Goal: Task Accomplishment & Management: Use online tool/utility

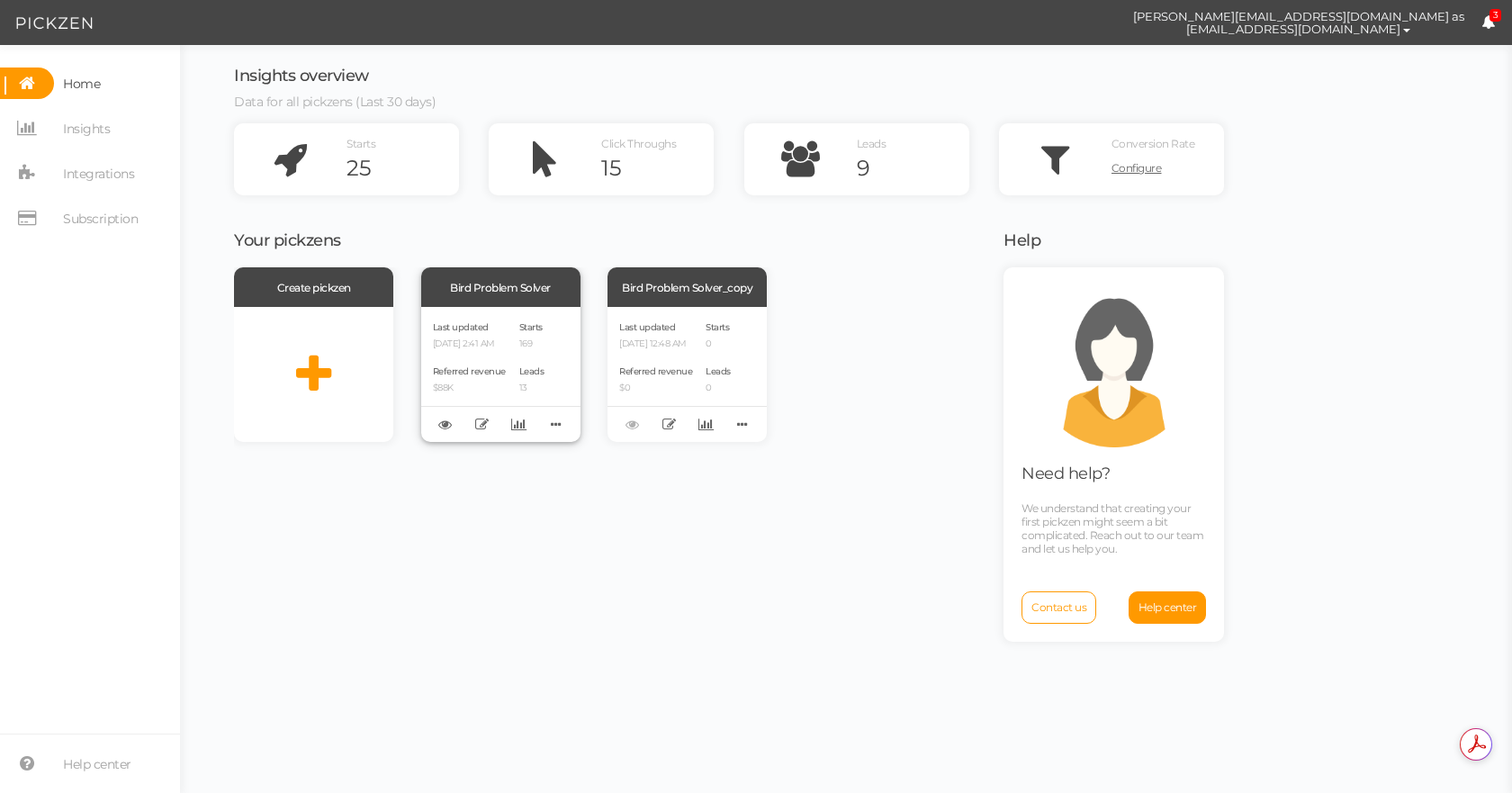
click at [482, 277] on div "Bird Problem Solver" at bounding box center [500, 287] width 159 height 40
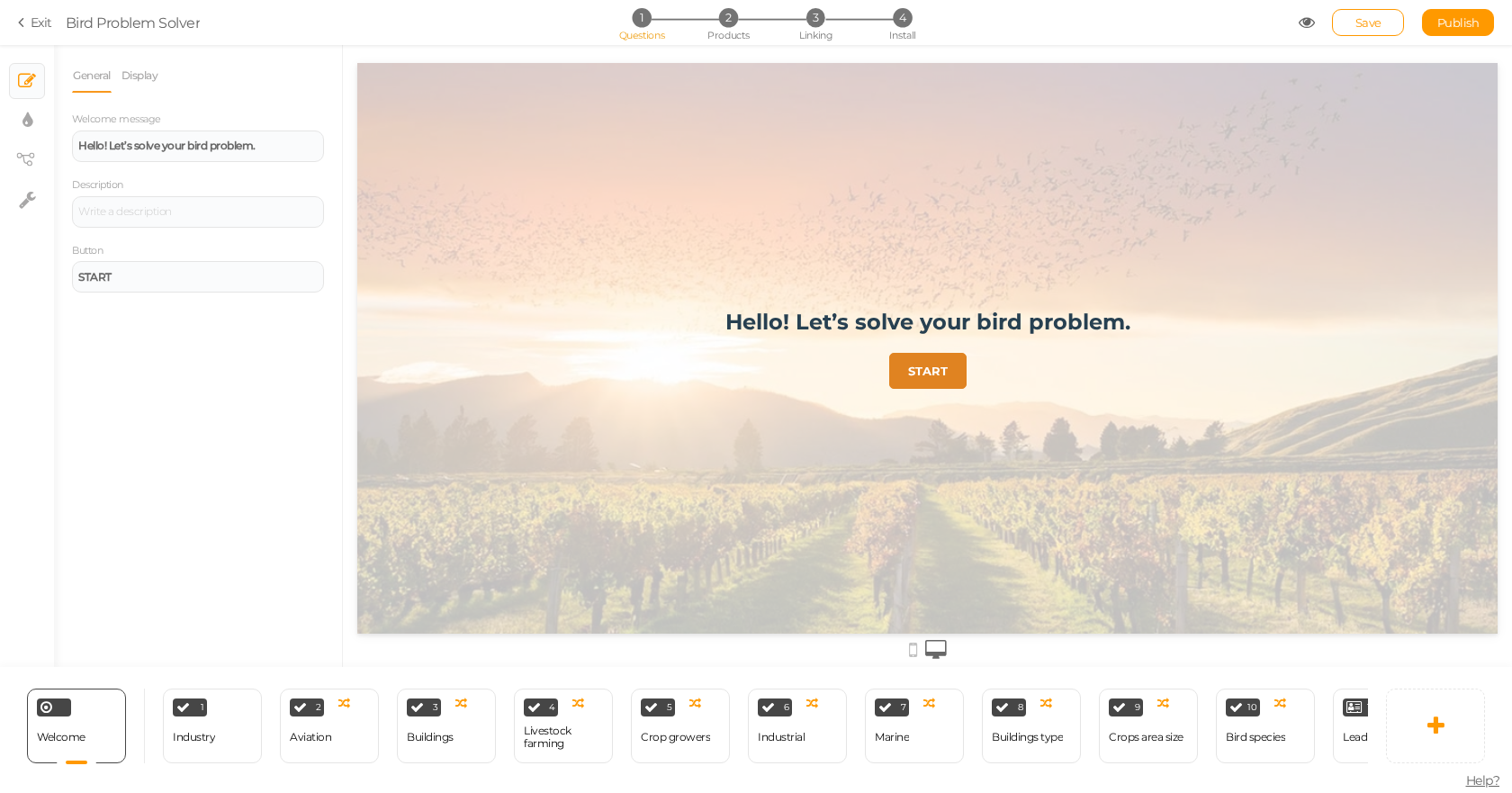
click at [37, 21] on link "Exit" at bounding box center [35, 23] width 35 height 18
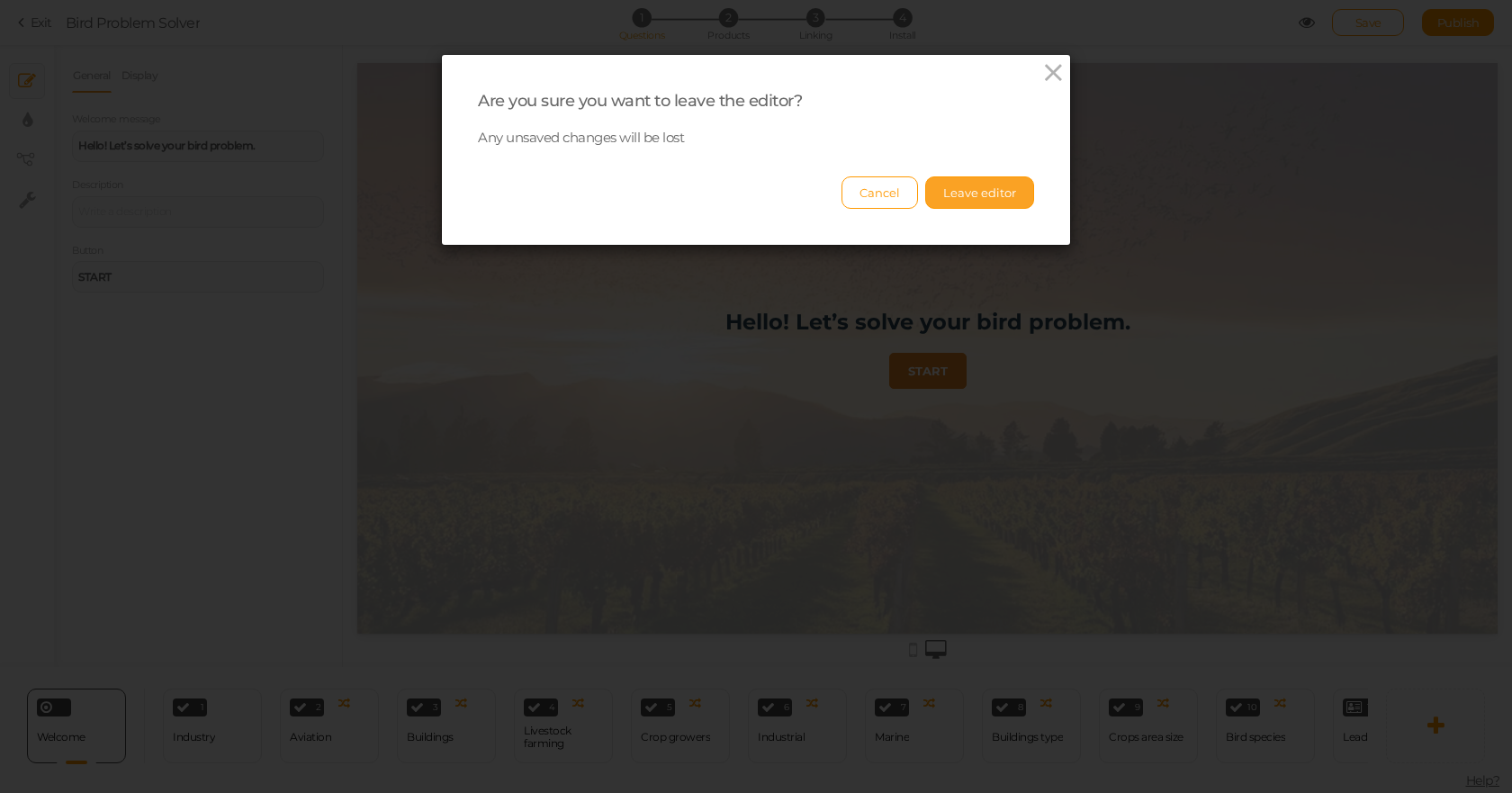
click at [973, 187] on button "Leave editor" at bounding box center [979, 193] width 109 height 33
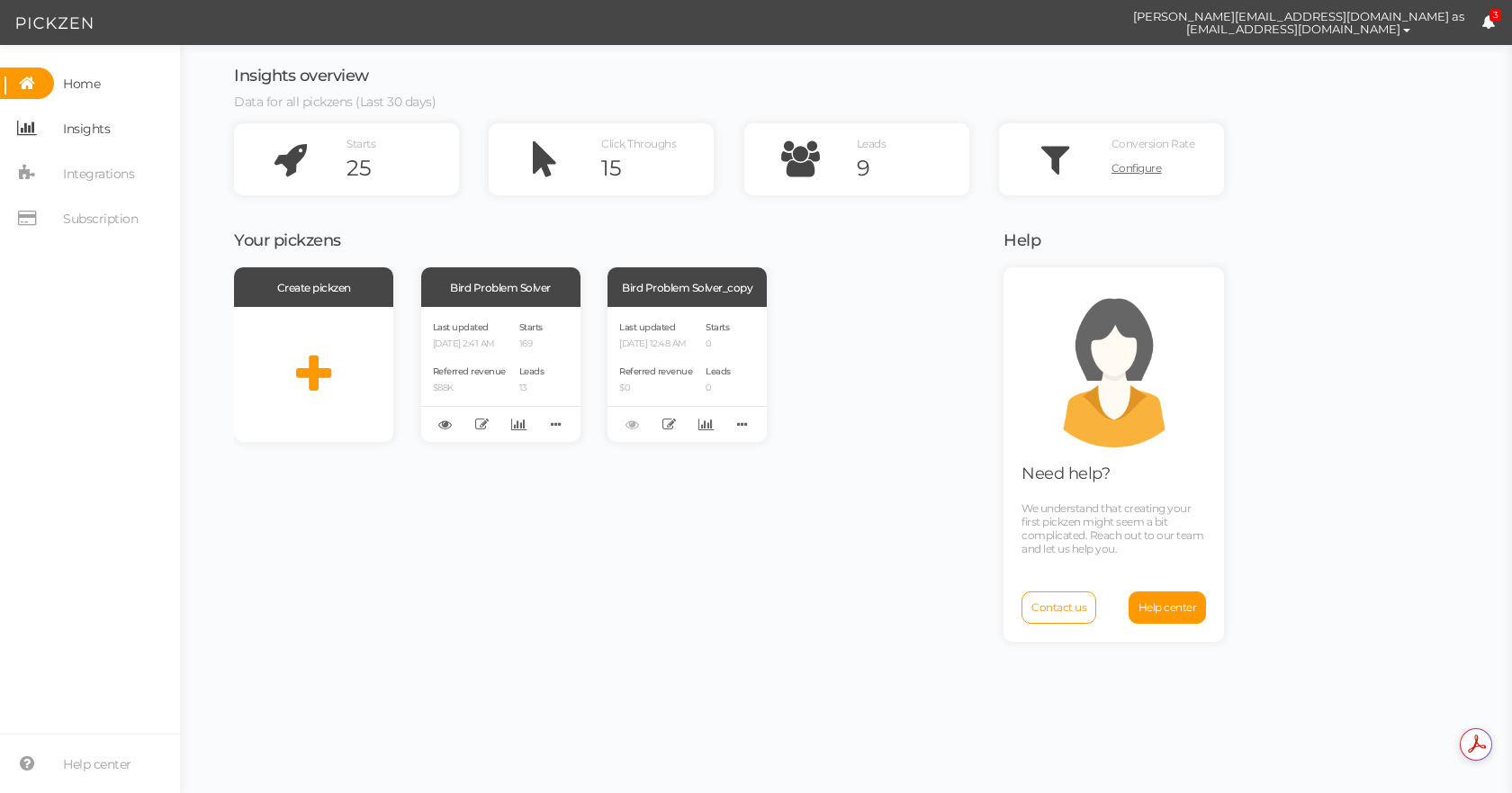
click at [104, 137] on span "Insights" at bounding box center [85, 129] width 46 height 29
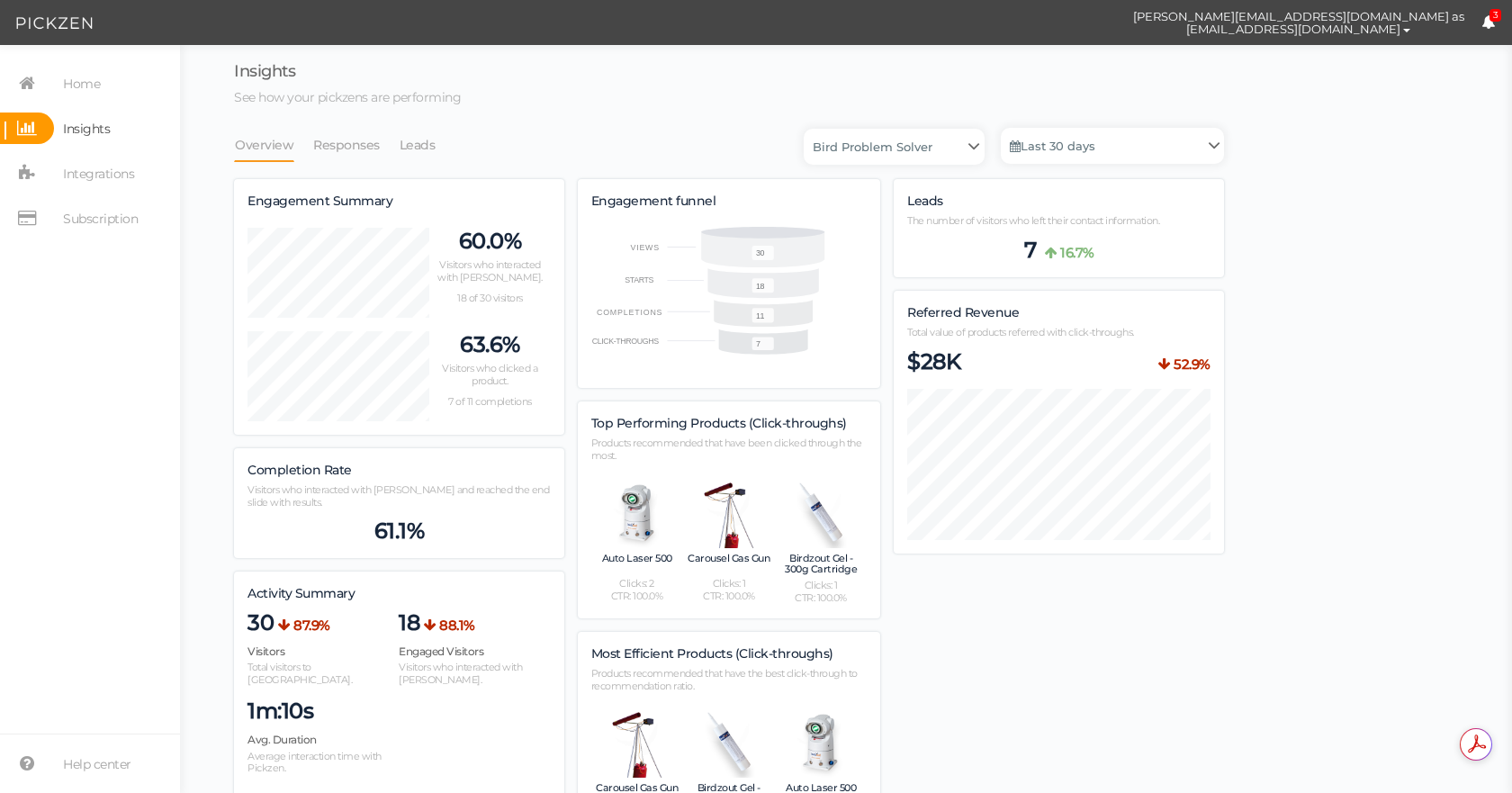
scroll to position [1296, 990]
click at [377, 146] on li "Responses" at bounding box center [355, 146] width 86 height 35
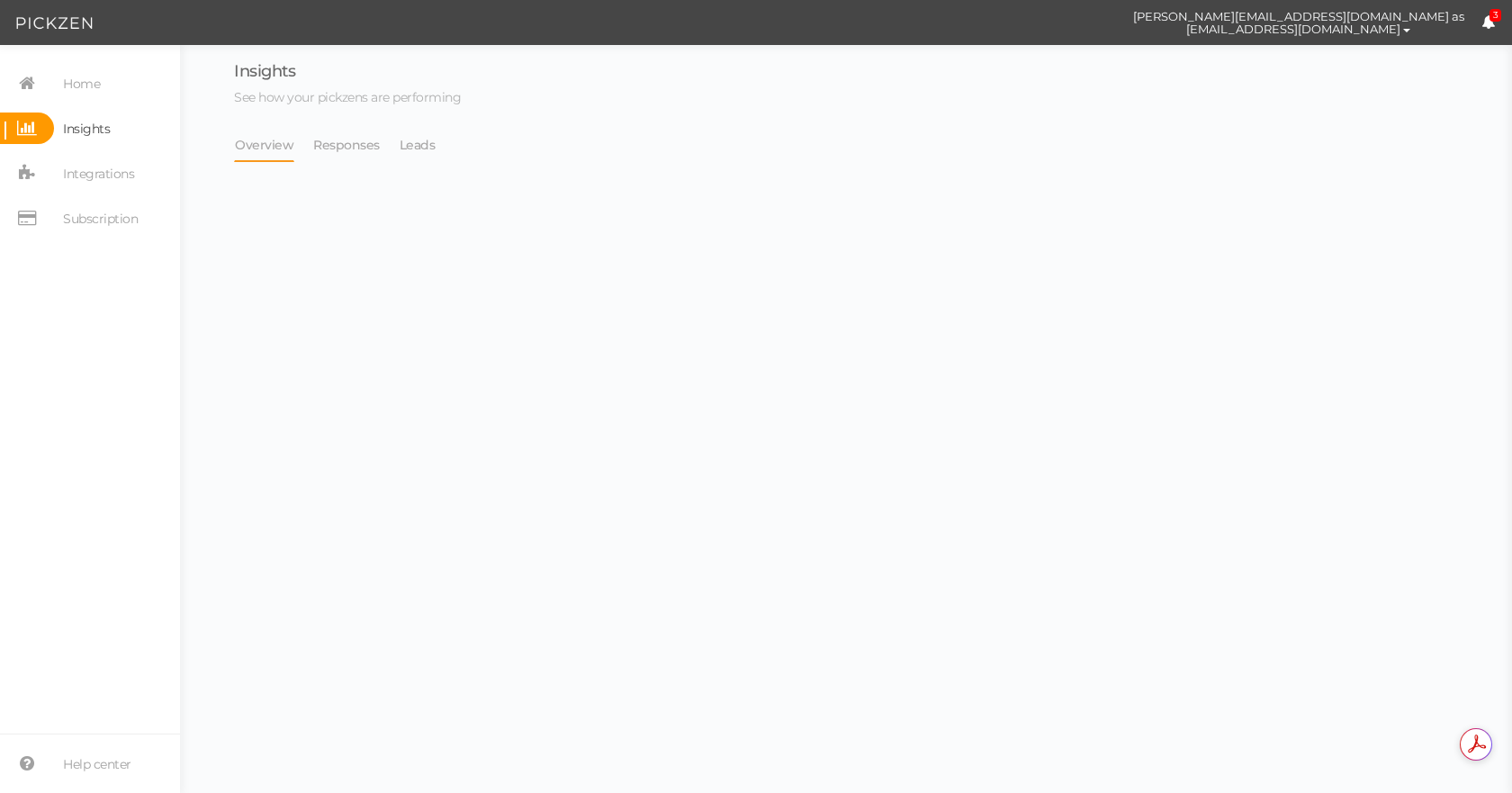
click at [303, 149] on li "Overview" at bounding box center [273, 146] width 78 height 35
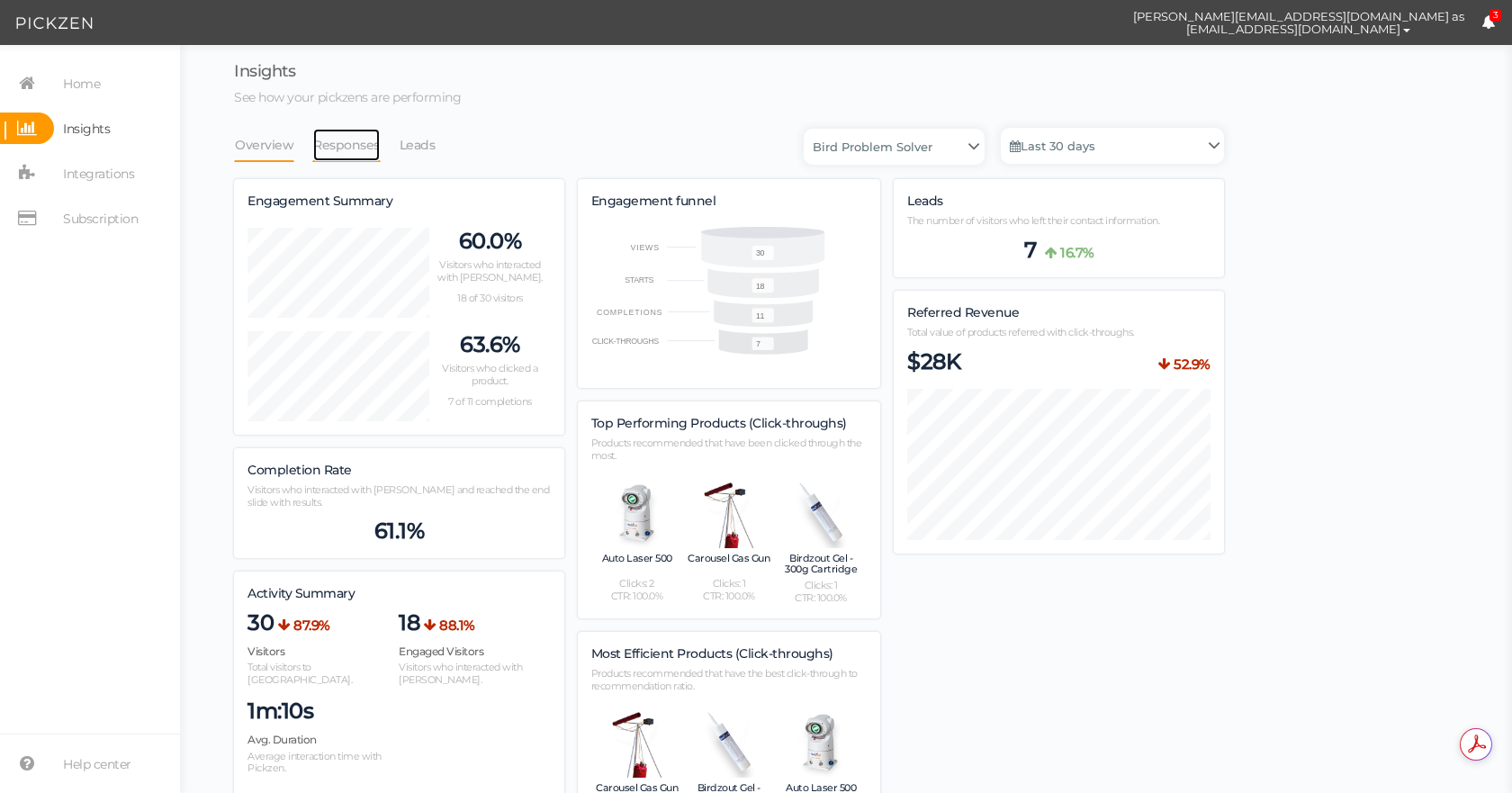
click at [344, 150] on link "Responses" at bounding box center [345, 146] width 68 height 35
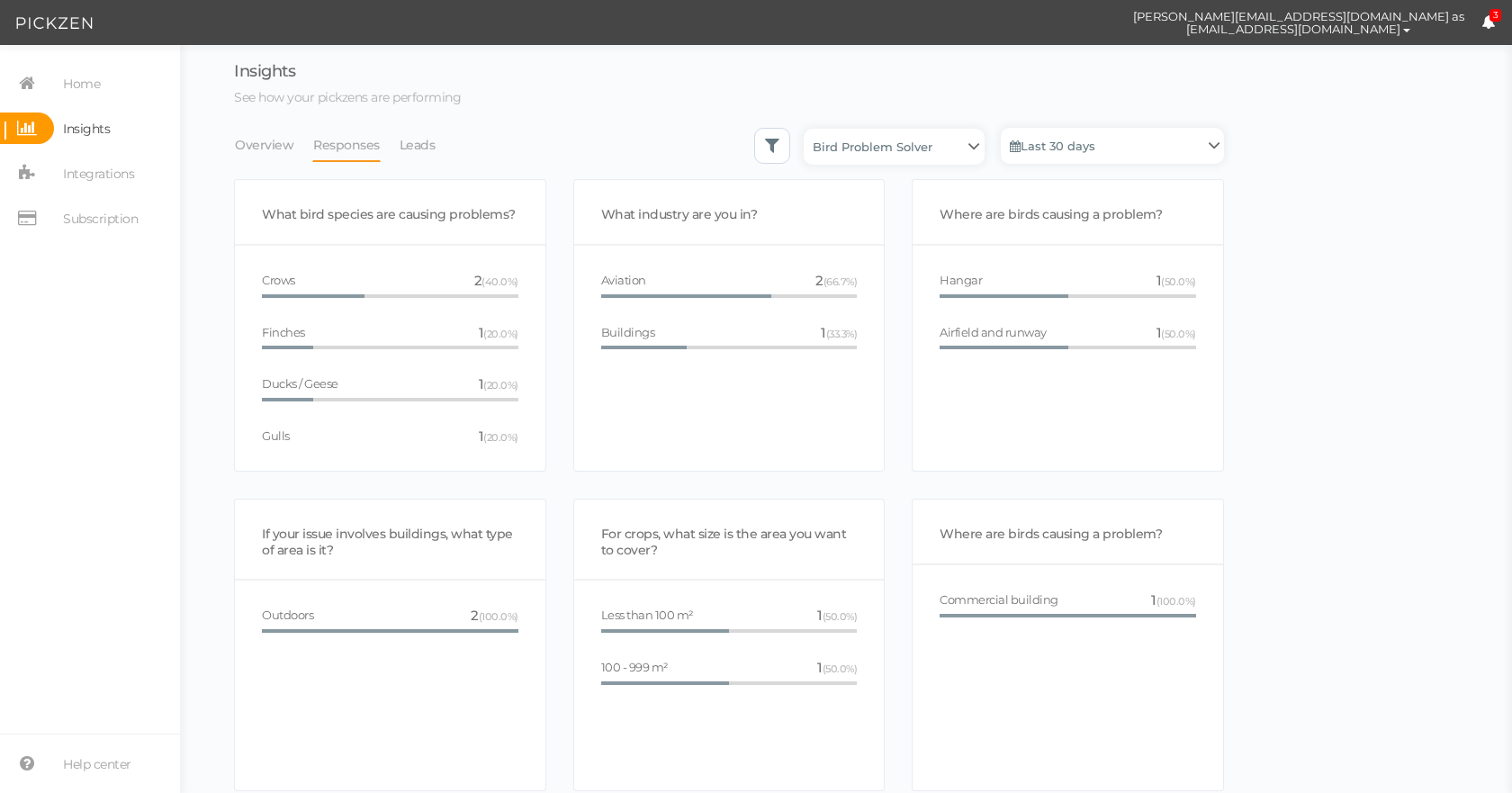
click at [439, 146] on li "Leads" at bounding box center [426, 146] width 55 height 35
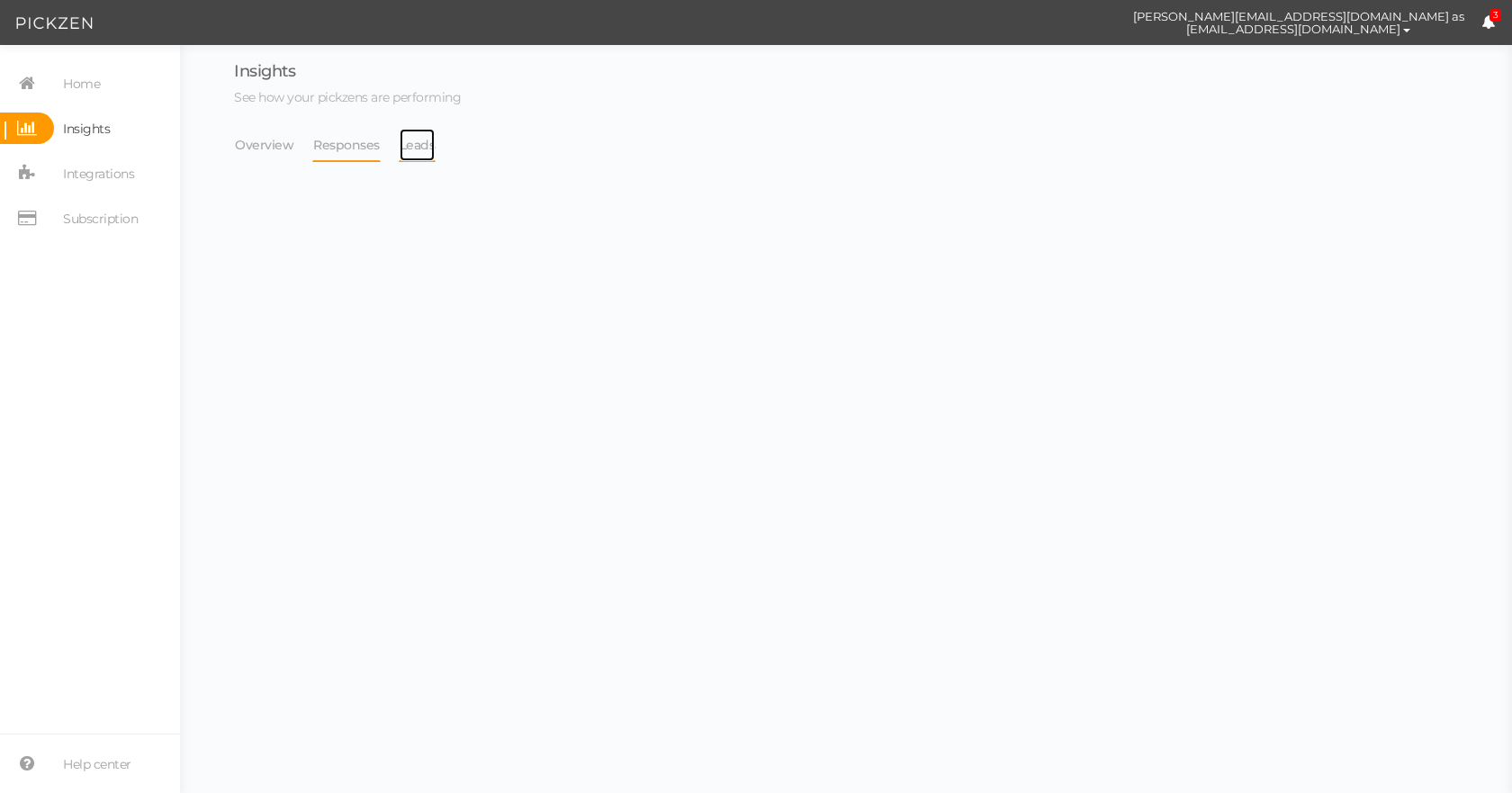
click at [416, 149] on link "Leads" at bounding box center [417, 146] width 38 height 35
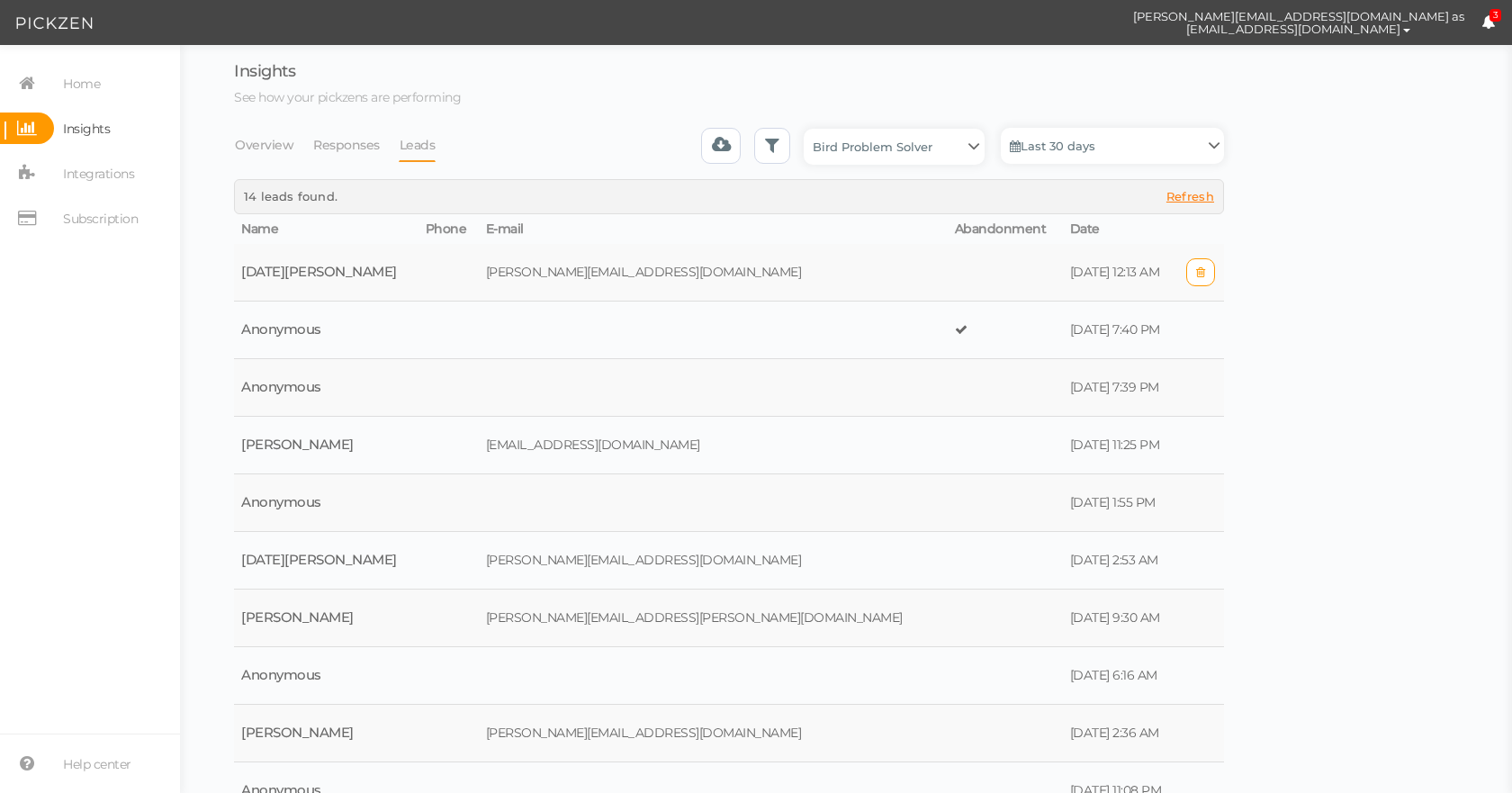
click at [947, 254] on td at bounding box center [1005, 272] width 115 height 57
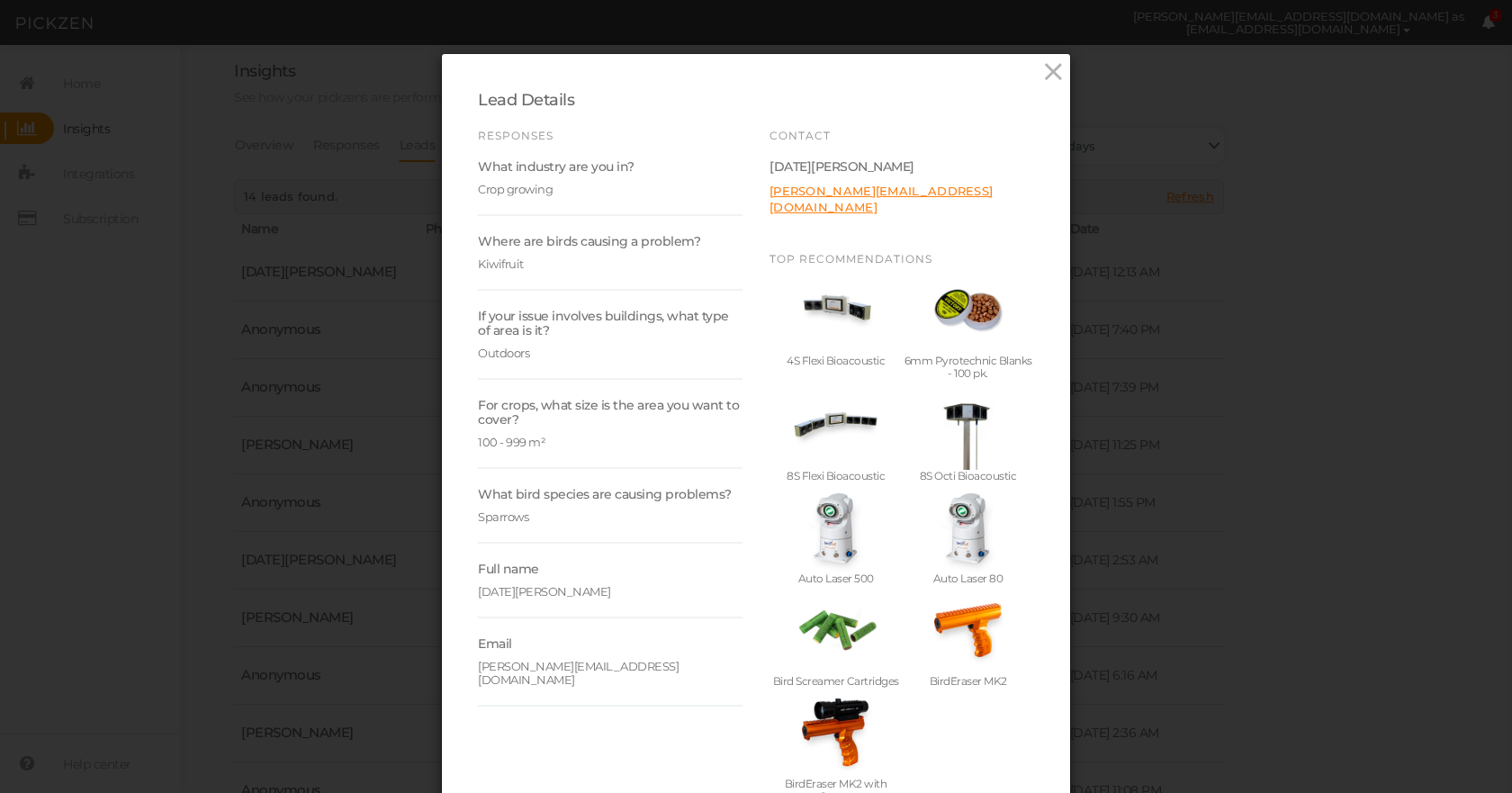
scroll to position [0, 0]
click at [1048, 68] on icon at bounding box center [1053, 73] width 26 height 27
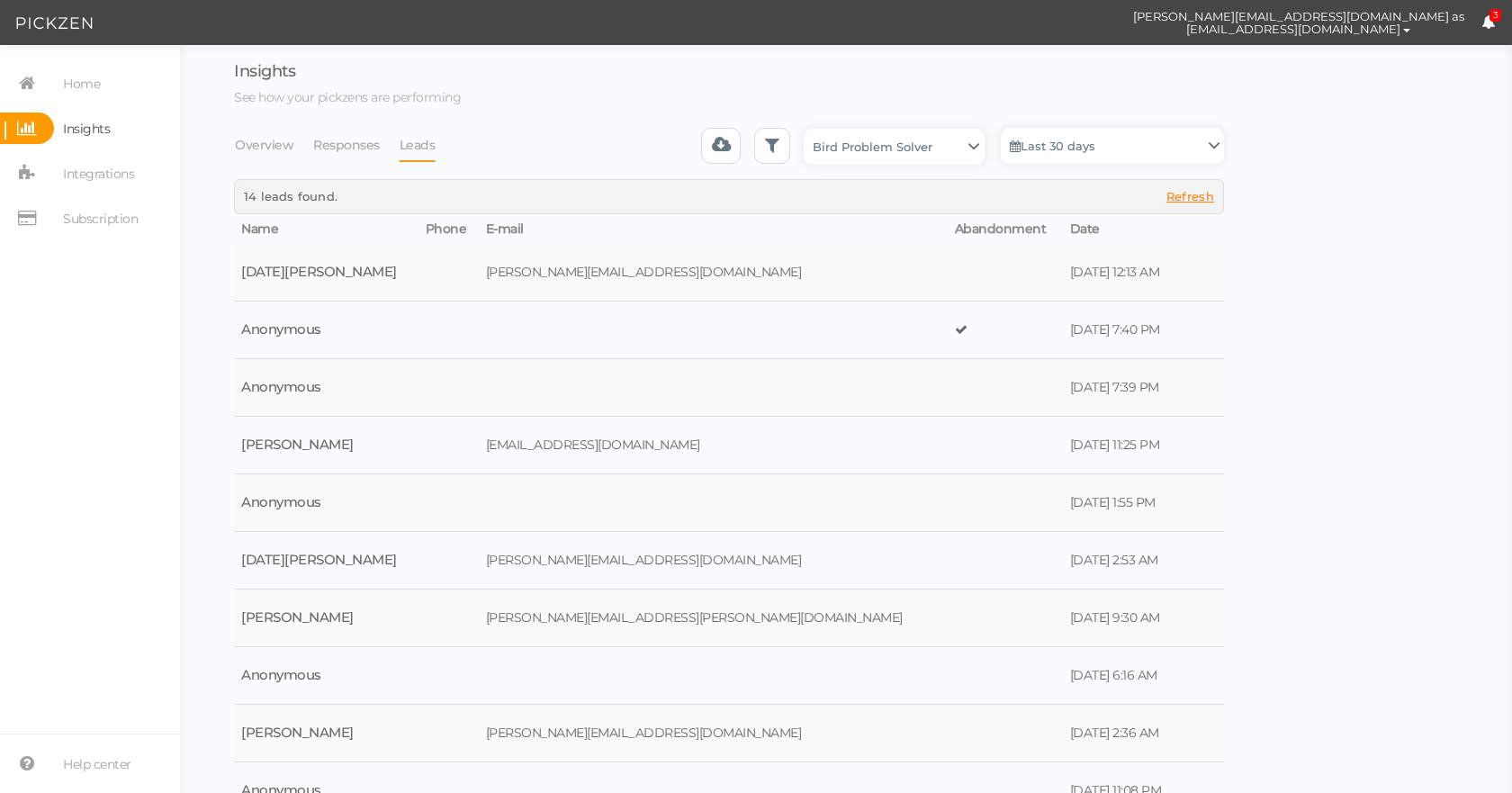
click at [1496, 16] on span "3" at bounding box center [1496, 15] width 13 height 14
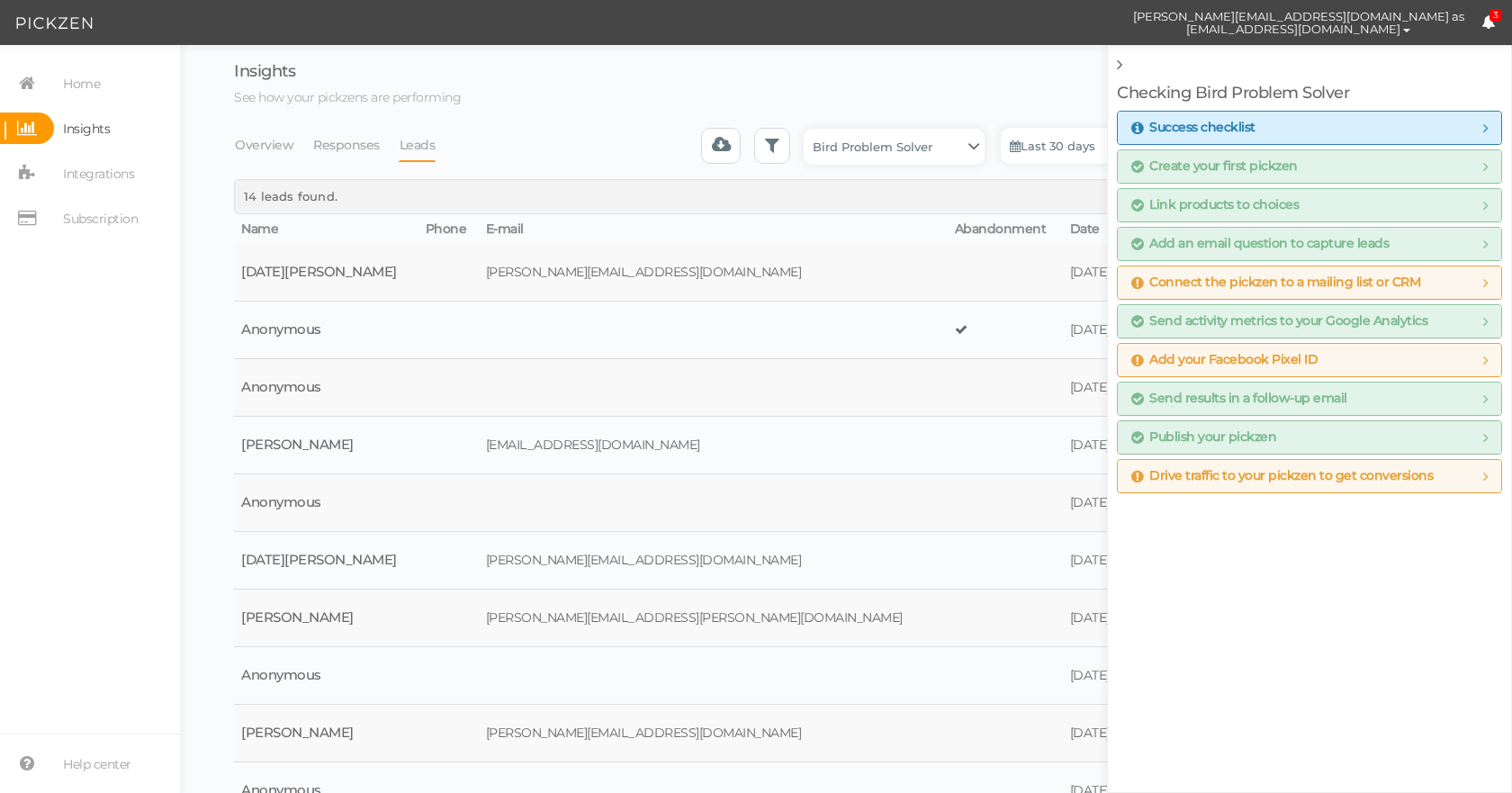
click at [913, 75] on h3 "Insights" at bounding box center [728, 72] width 990 height 18
click at [1125, 59] on link at bounding box center [1121, 65] width 9 height 20
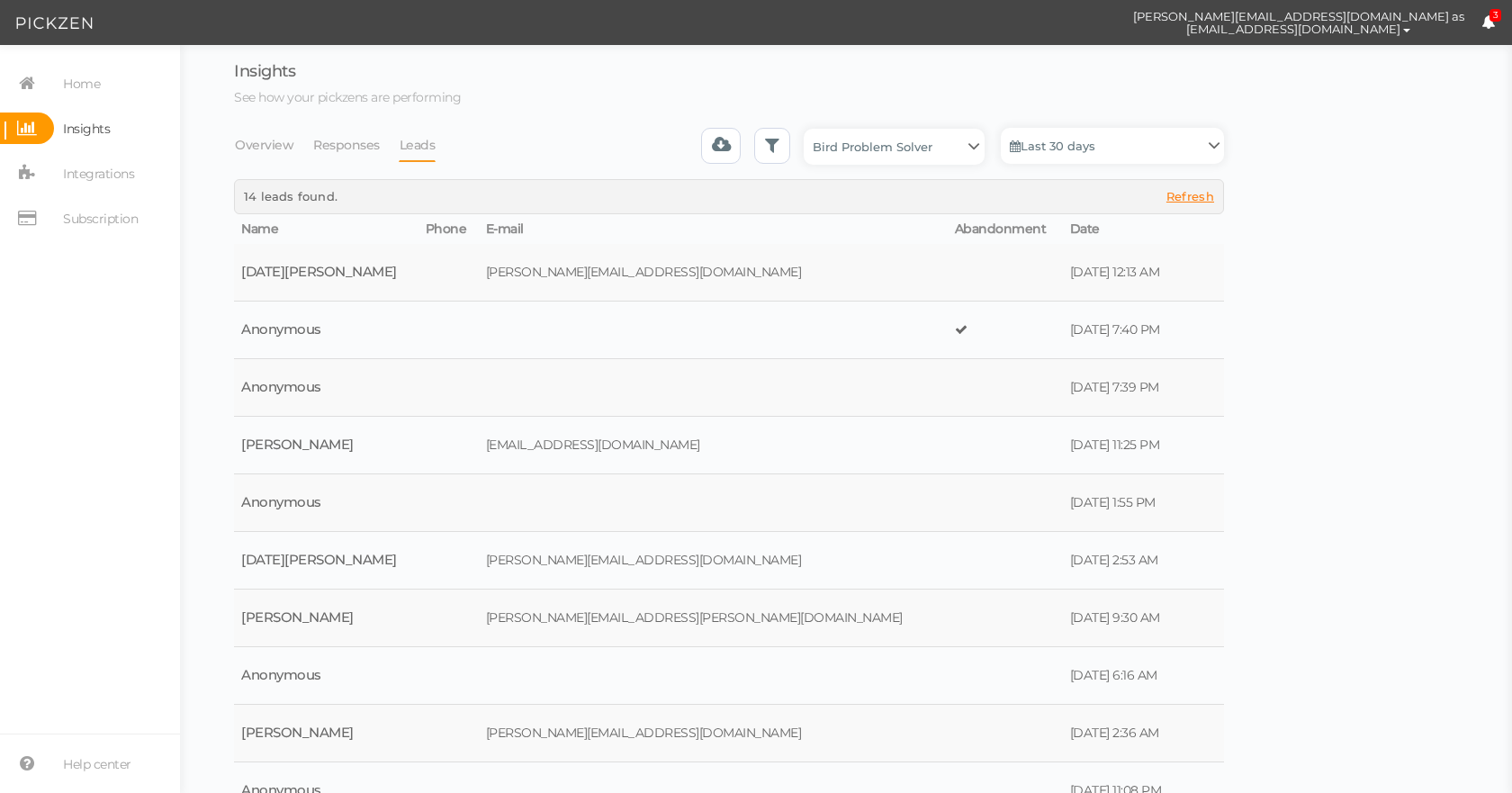
click at [1063, 220] on th "Date" at bounding box center [1120, 230] width 115 height 31
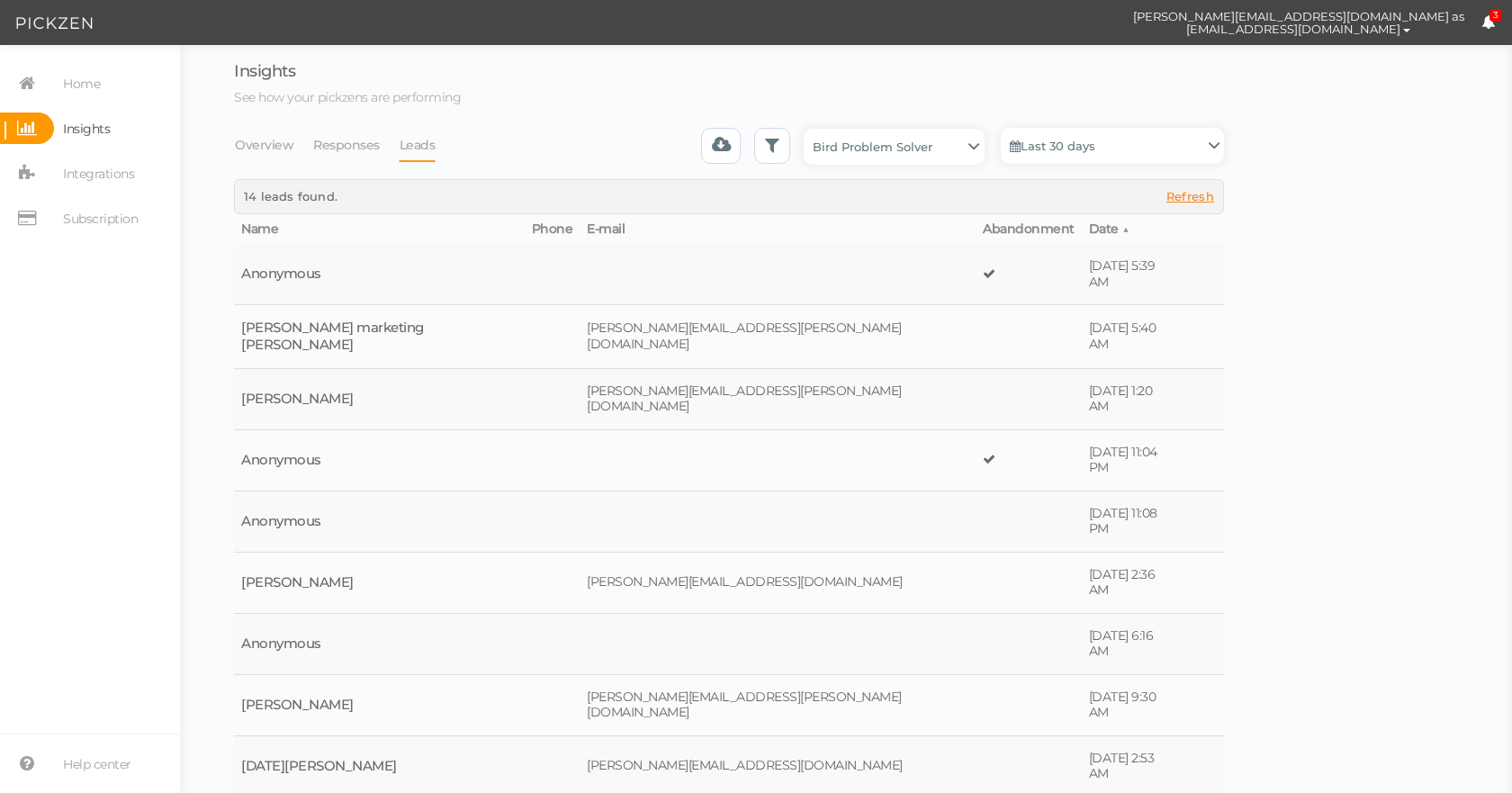
click at [1088, 227] on span "Date" at bounding box center [1103, 228] width 30 height 16
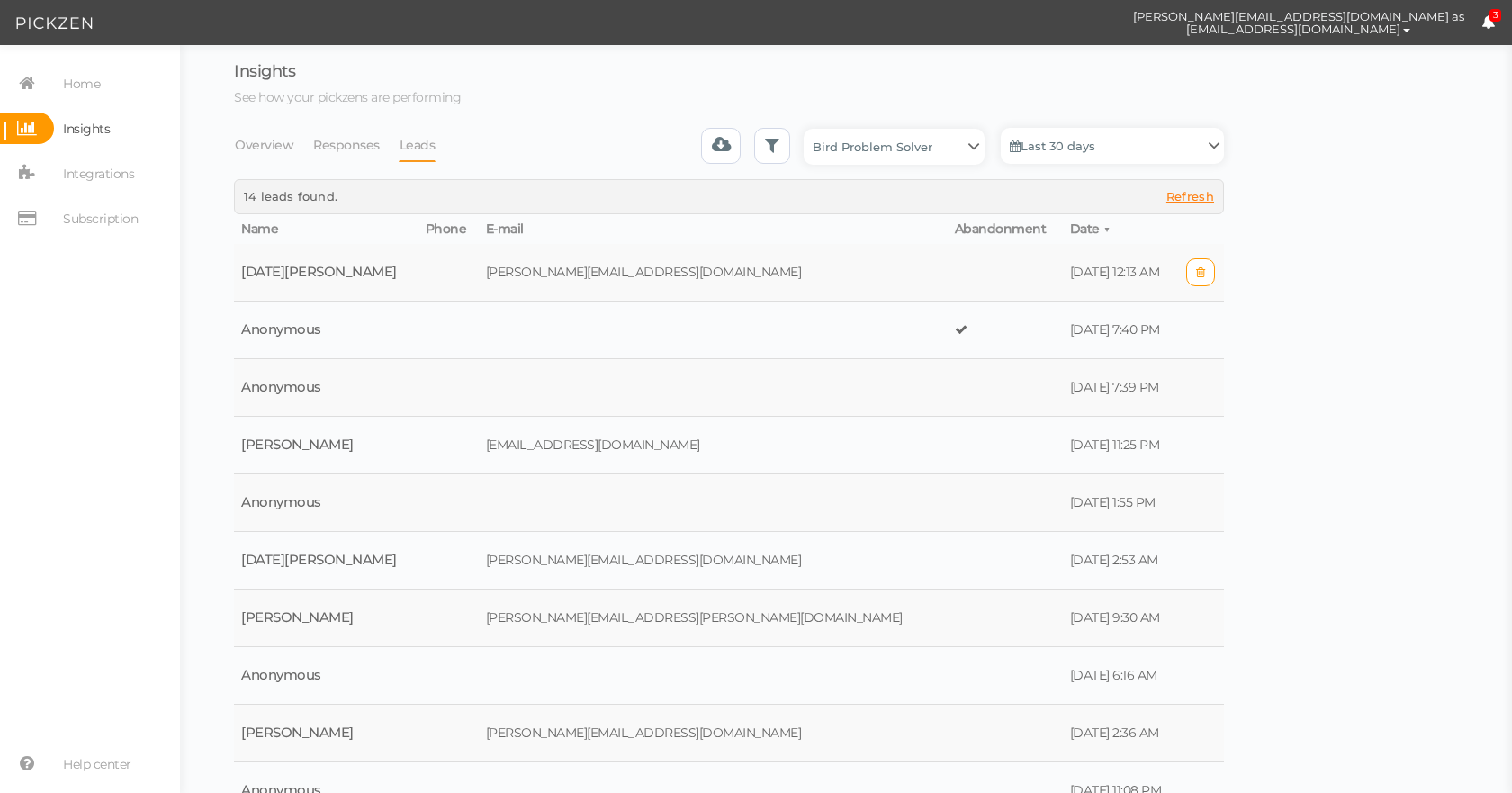
click at [751, 272] on td "[PERSON_NAME][EMAIL_ADDRESS][DOMAIN_NAME]" at bounding box center [713, 272] width 469 height 57
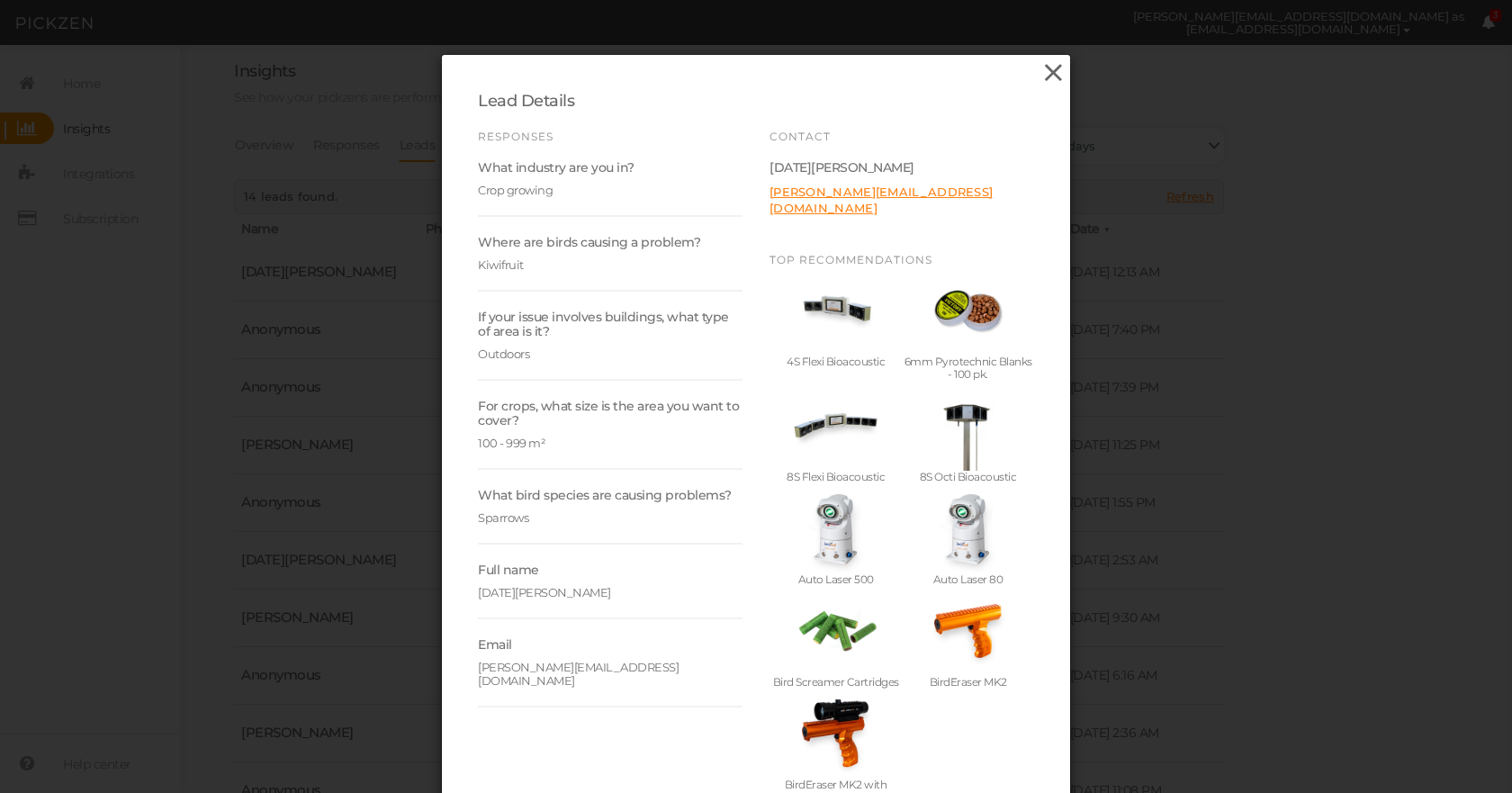
click at [1043, 65] on icon at bounding box center [1053, 73] width 26 height 27
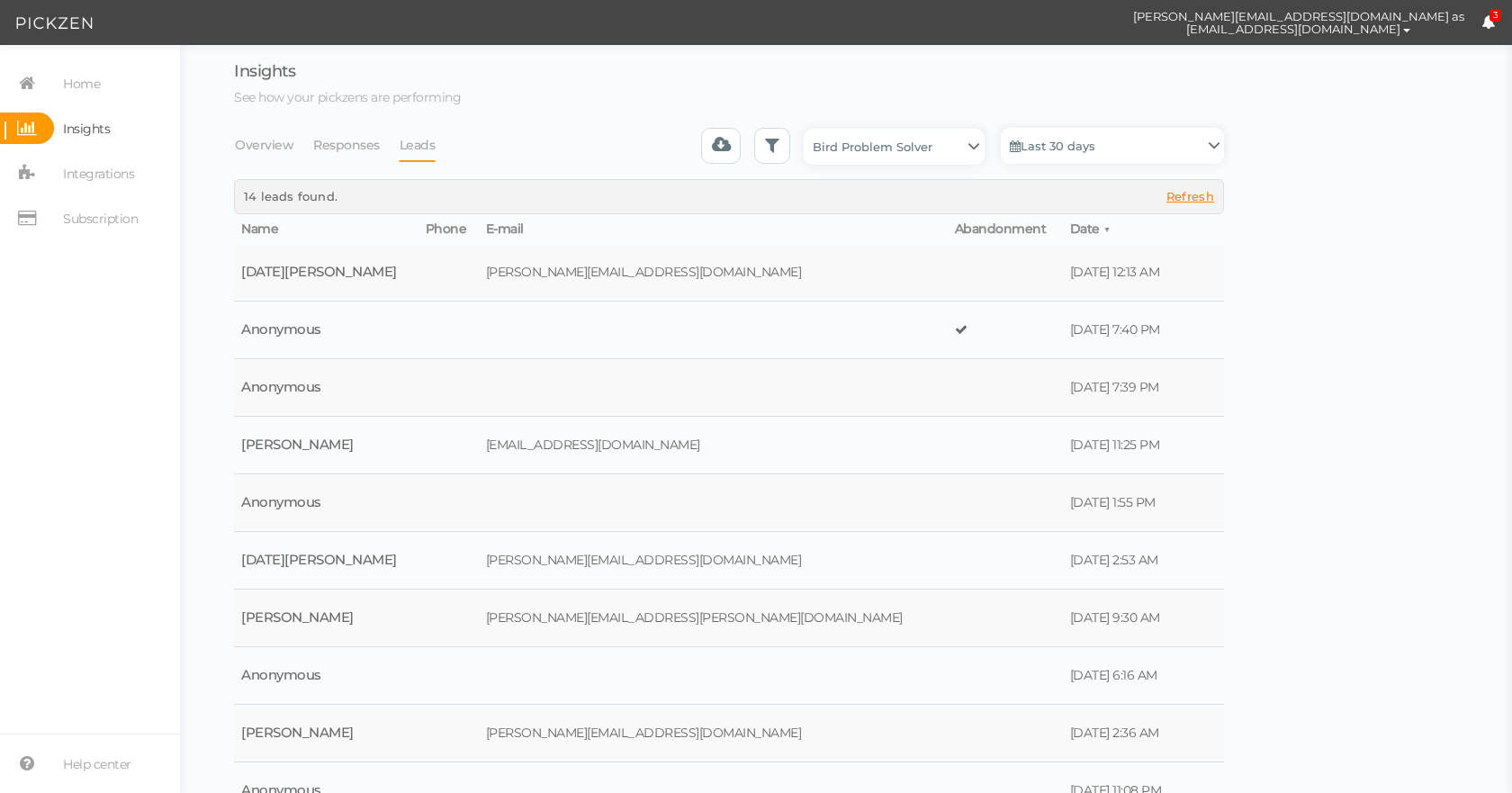
click at [761, 84] on div "Insights See how your pickzens are performing" at bounding box center [728, 84] width 990 height 43
click at [133, 170] on span "Integrations" at bounding box center [98, 174] width 71 height 29
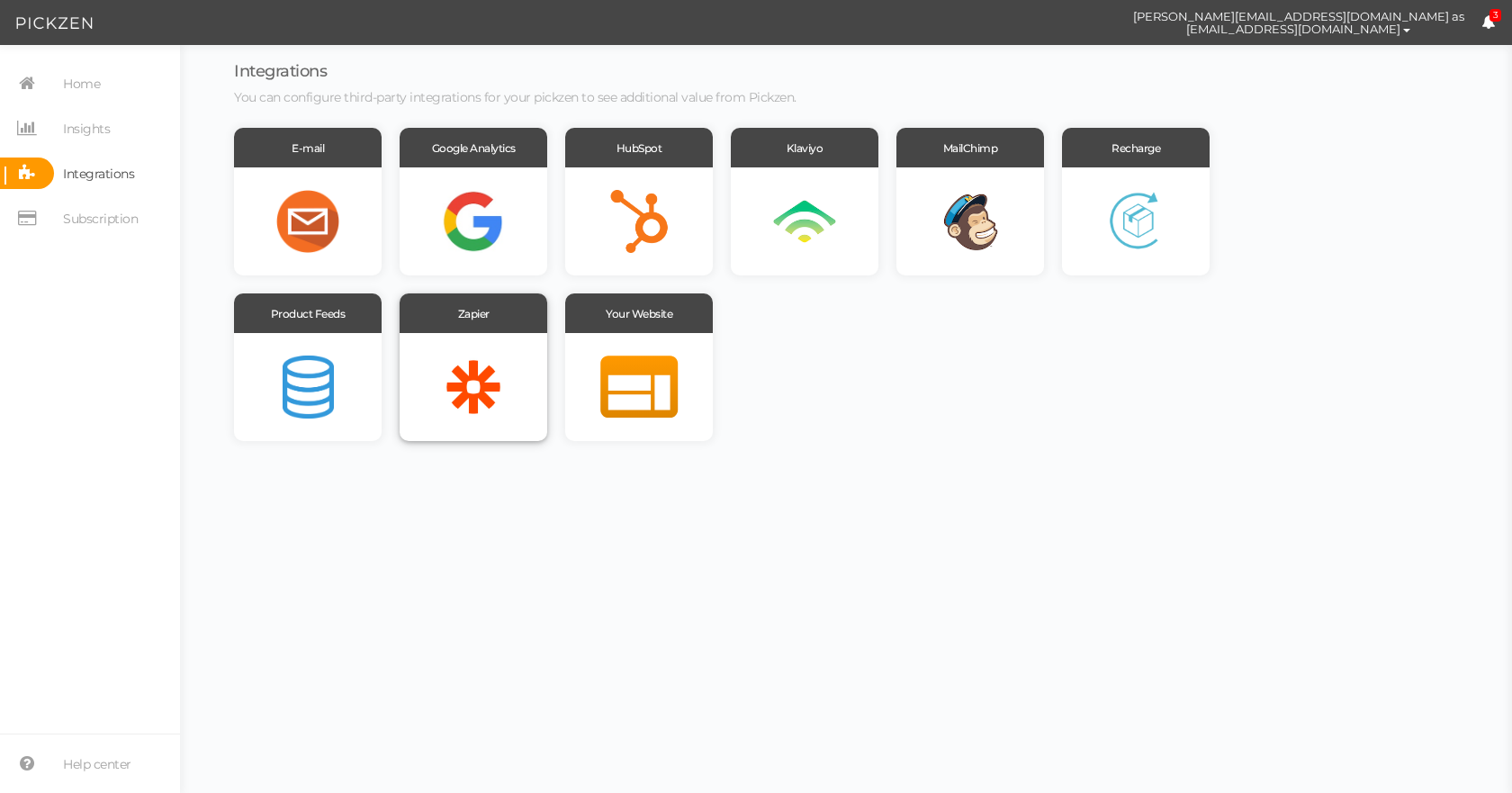
click at [506, 321] on div "Zapier" at bounding box center [473, 314] width 147 height 40
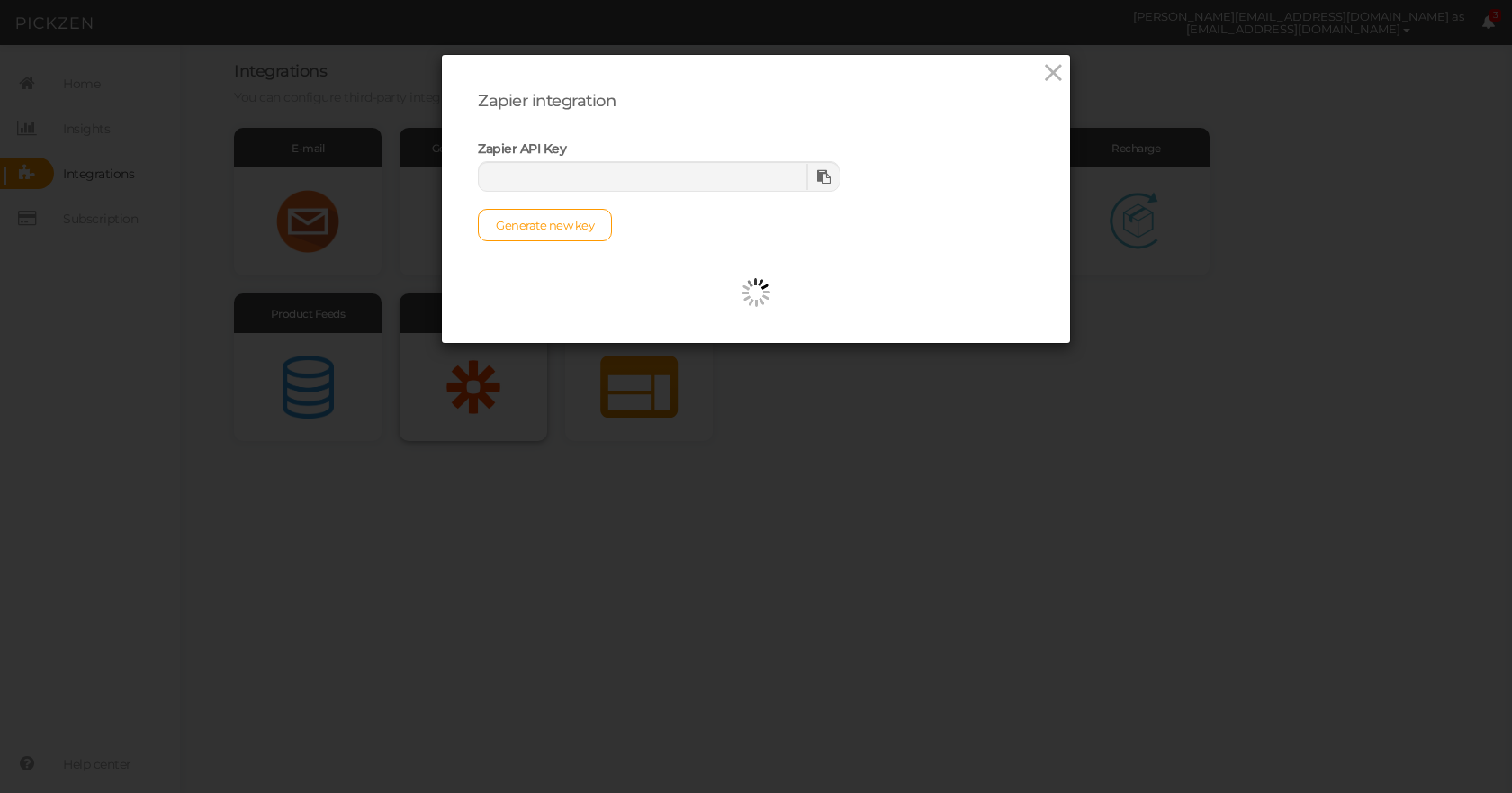
type input "993292fb-dd13-4ed0-9a8b-bc280fb6f752"
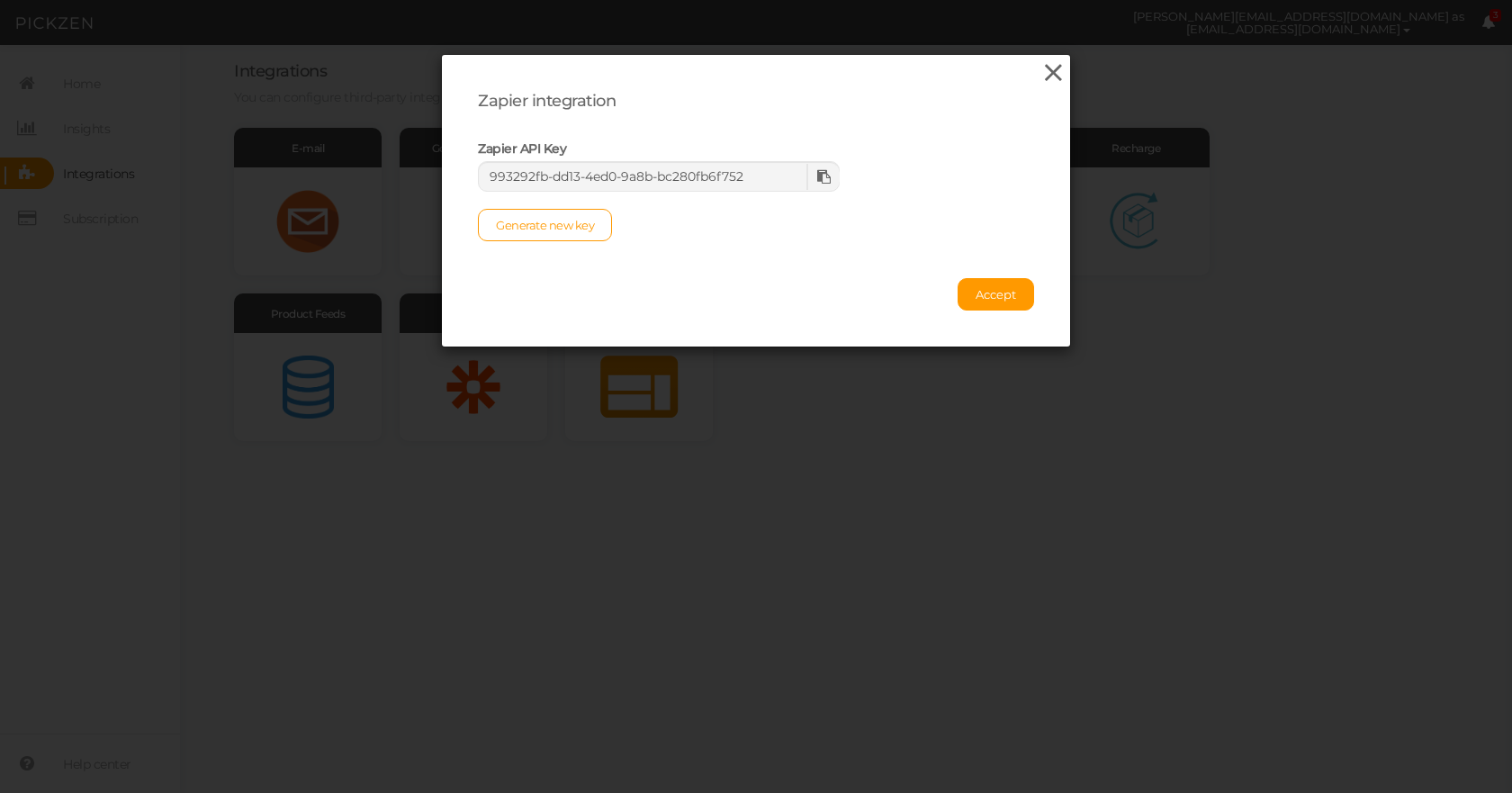
click at [1056, 65] on icon at bounding box center [1053, 73] width 26 height 27
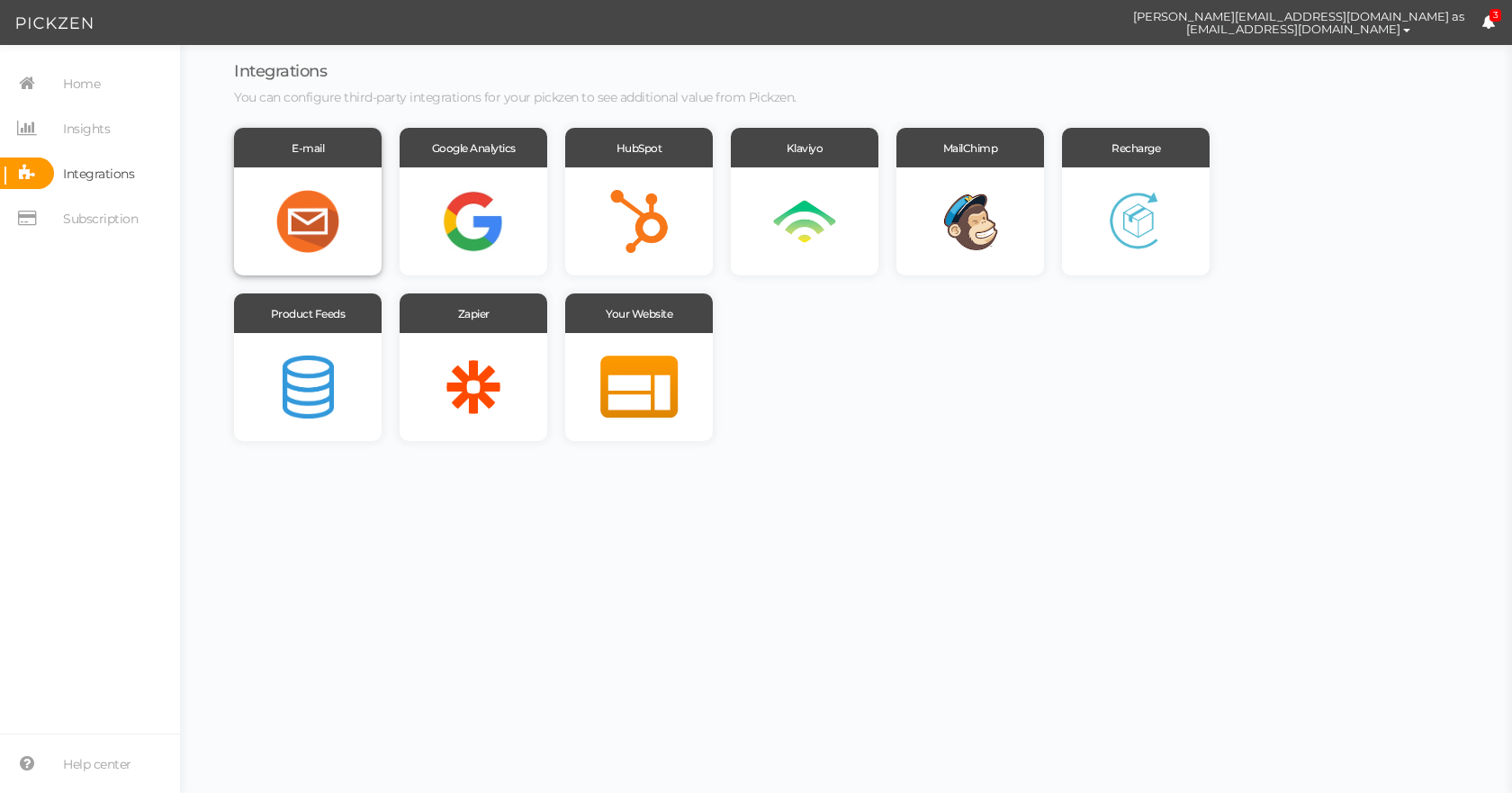
click at [321, 226] on div at bounding box center [307, 221] width 147 height 108
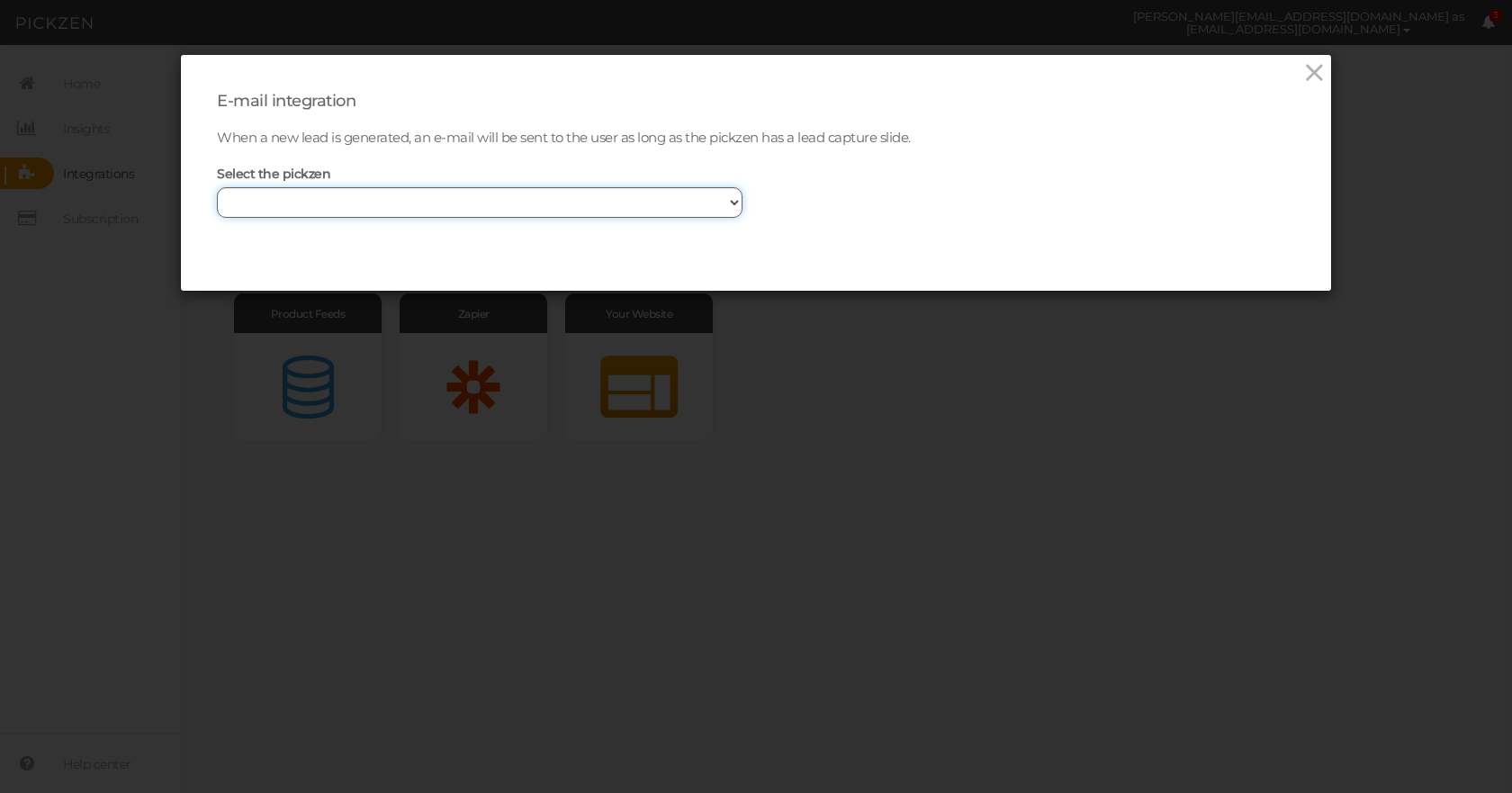
click at [344, 200] on select "Bird Problem Solver Bird Problem Solver_copy" at bounding box center [479, 203] width 526 height 31
select select "13894"
click at [216, 187] on select "Bird Problem Solver Bird Problem Solver_copy" at bounding box center [479, 203] width 526 height 31
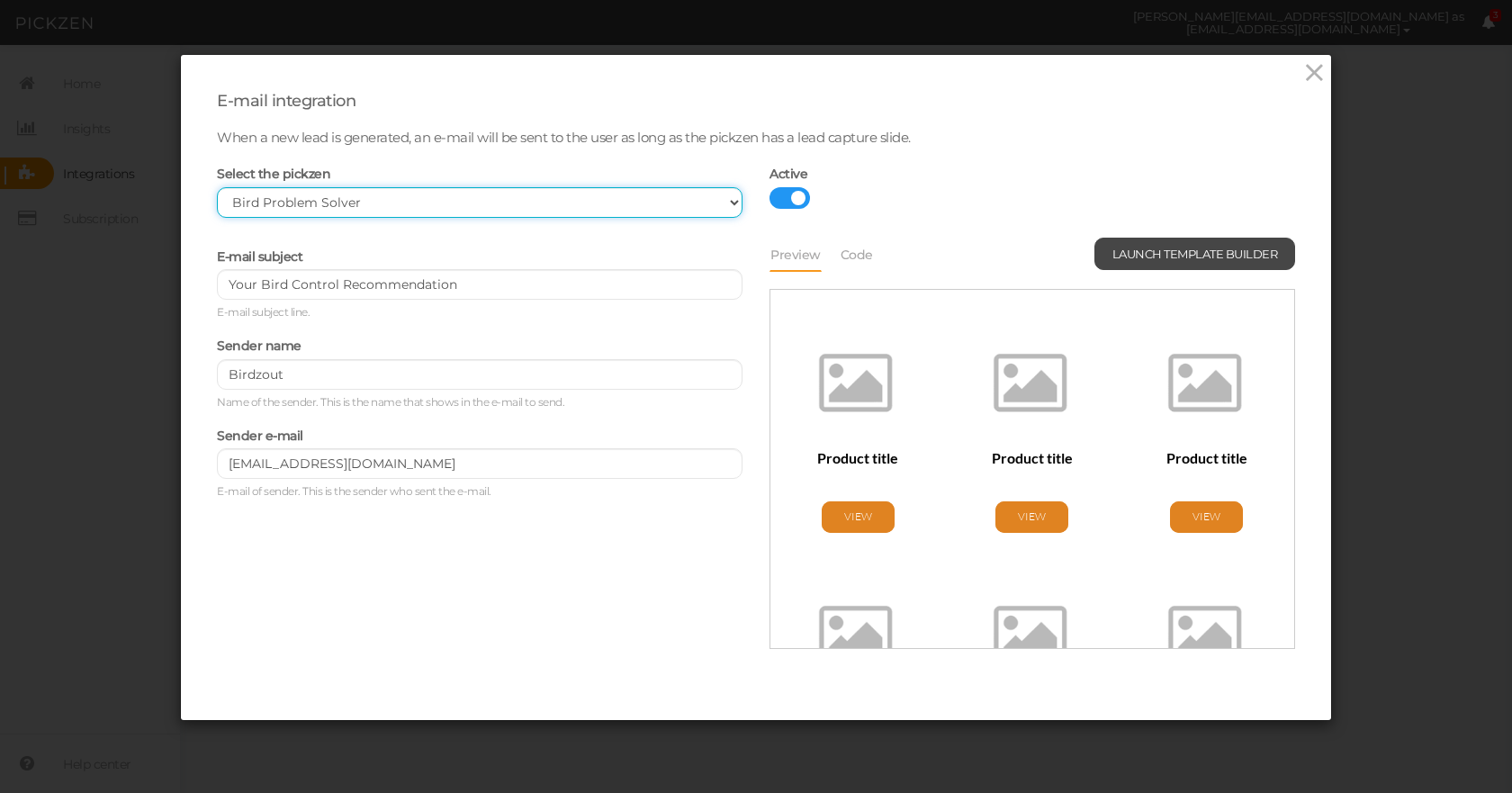
scroll to position [586, 0]
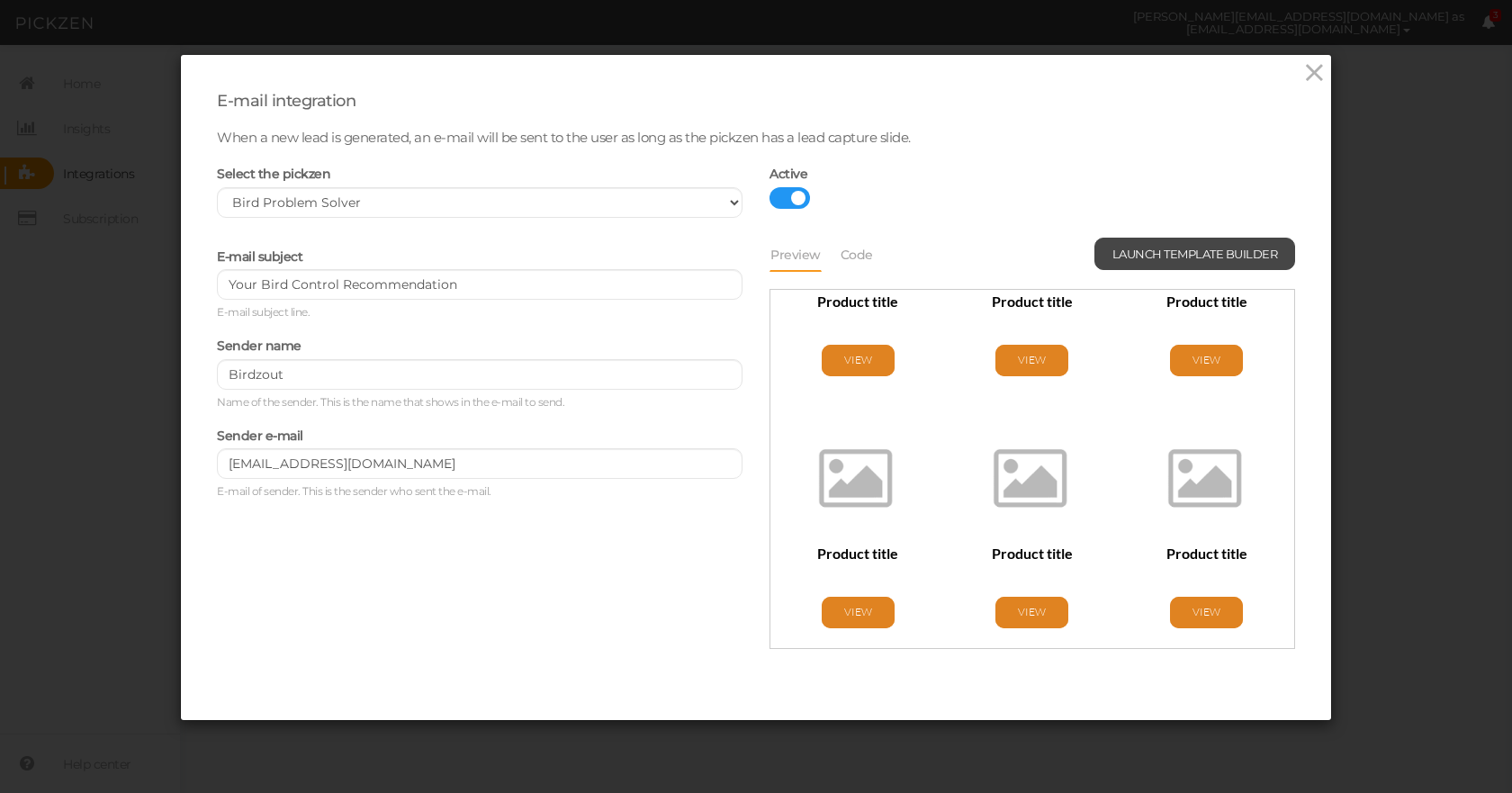
click at [456, 586] on div "E-mail subject Your Bird Control Recommendation E-mail subject line. Sender nam…" at bounding box center [756, 445] width 1105 height 416
click at [1316, 65] on icon at bounding box center [1314, 73] width 26 height 27
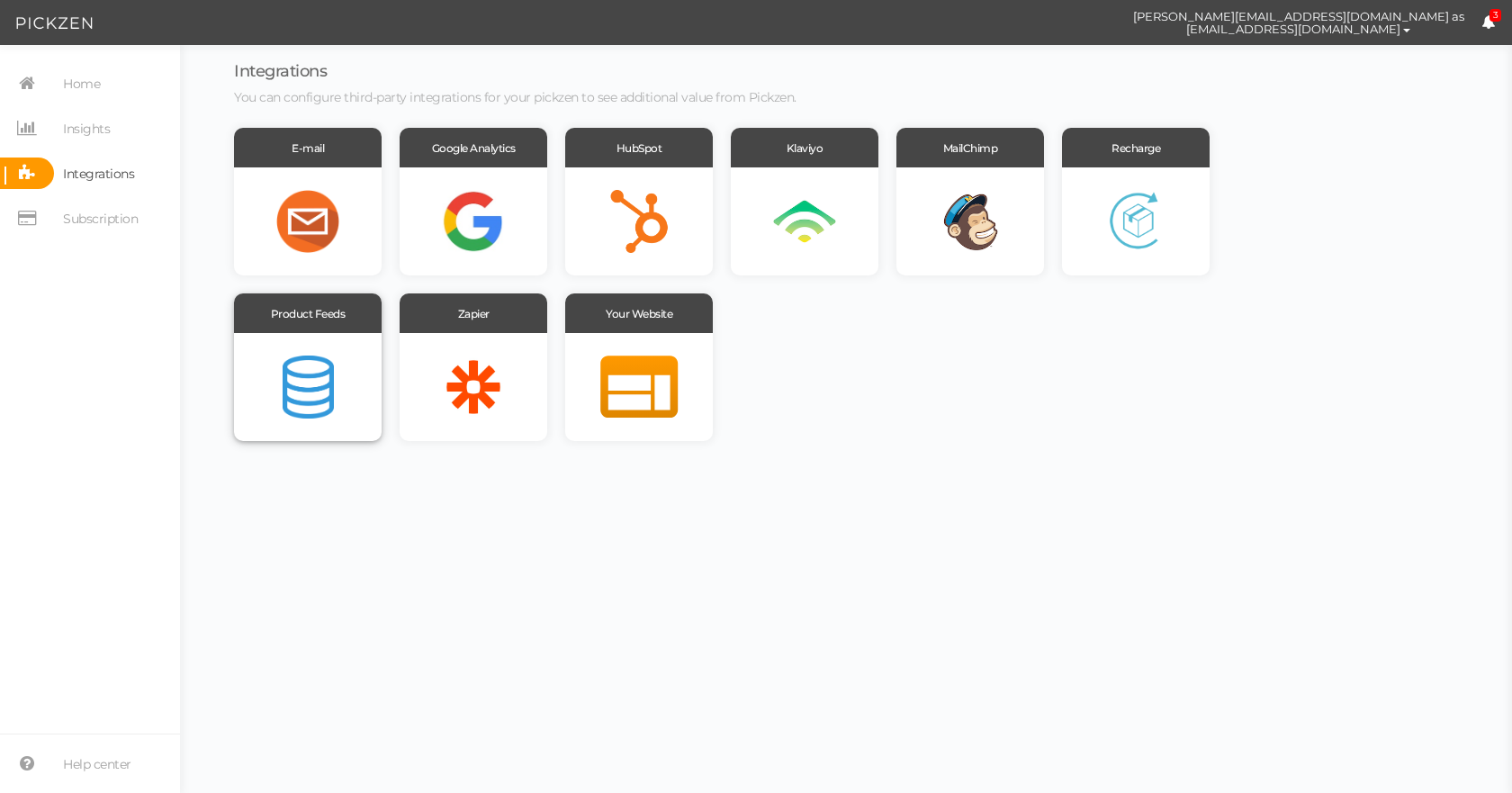
click at [345, 360] on div at bounding box center [307, 386] width 147 height 108
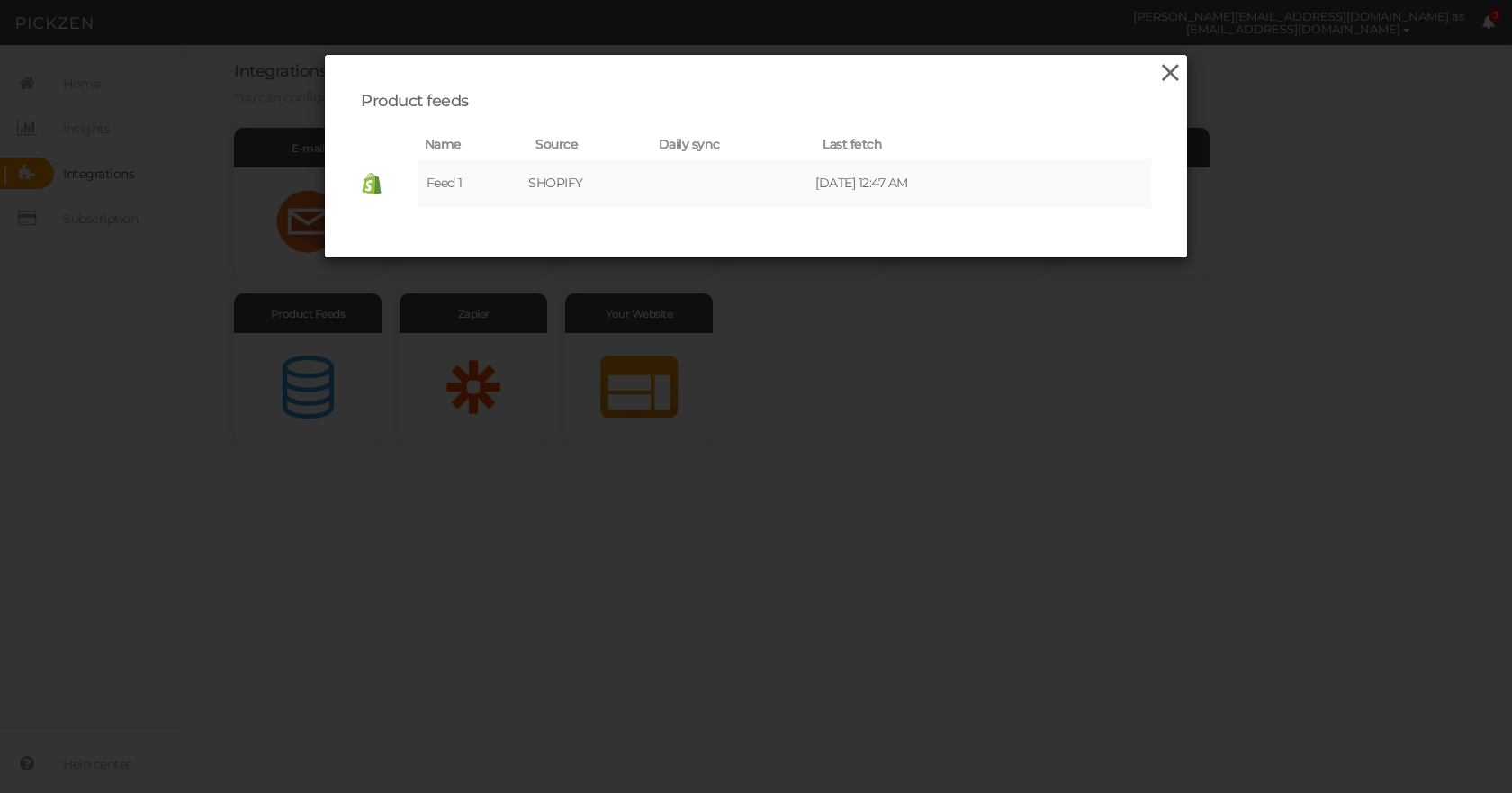
click at [1167, 63] on icon at bounding box center [1170, 73] width 26 height 27
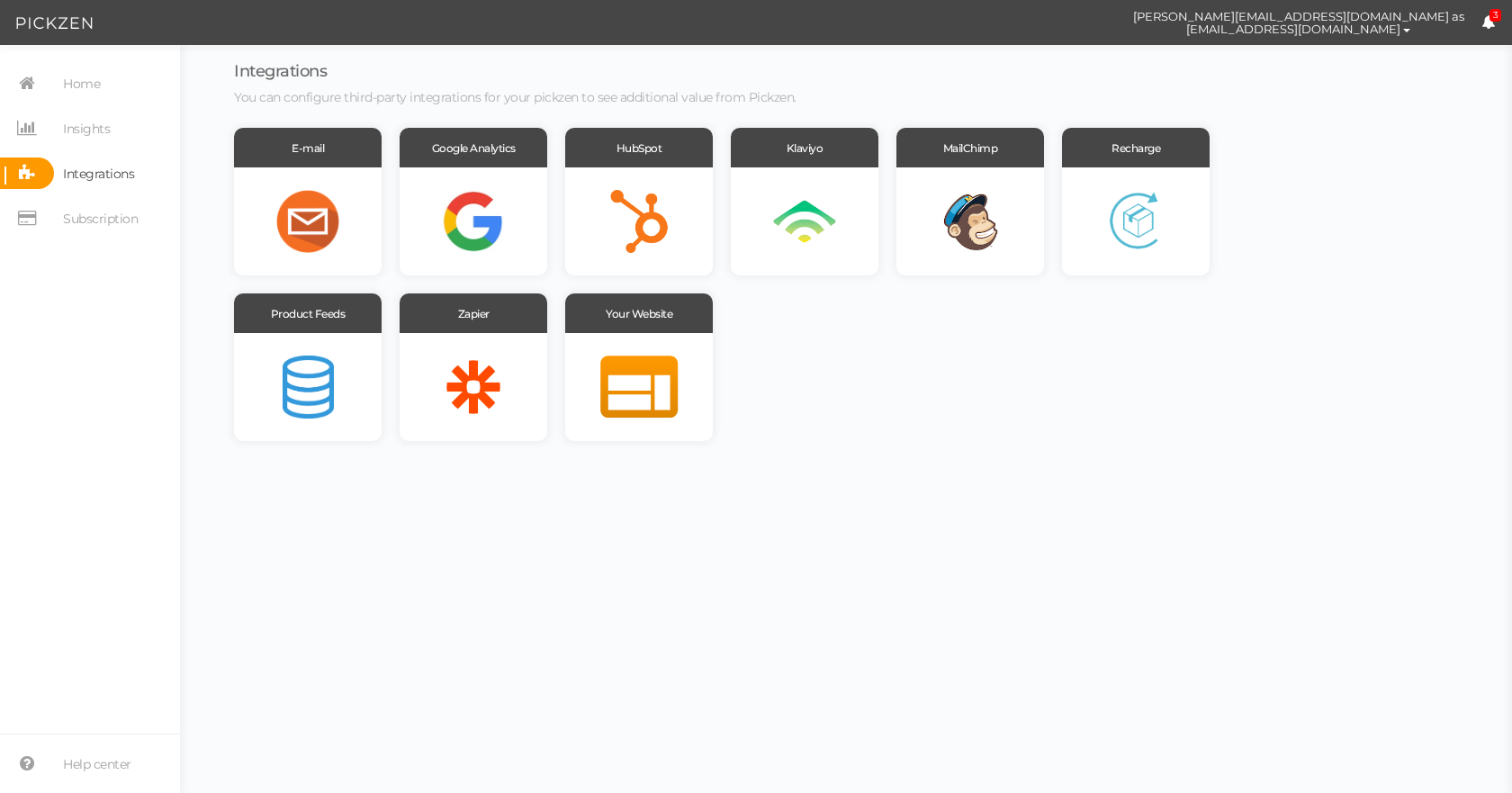
drag, startPoint x: 636, startPoint y: 431, endPoint x: 815, endPoint y: 423, distance: 179.2
drag, startPoint x: 815, startPoint y: 423, endPoint x: 727, endPoint y: 589, distance: 187.9
click at [736, 602] on body "[PERSON_NAME][EMAIL_ADDRESS][DOMAIN_NAME] as [EMAIL_ADDRESS][DOMAIN_NAME] Prefe…" at bounding box center [756, 396] width 1512 height 793
click at [483, 186] on div at bounding box center [473, 221] width 147 height 108
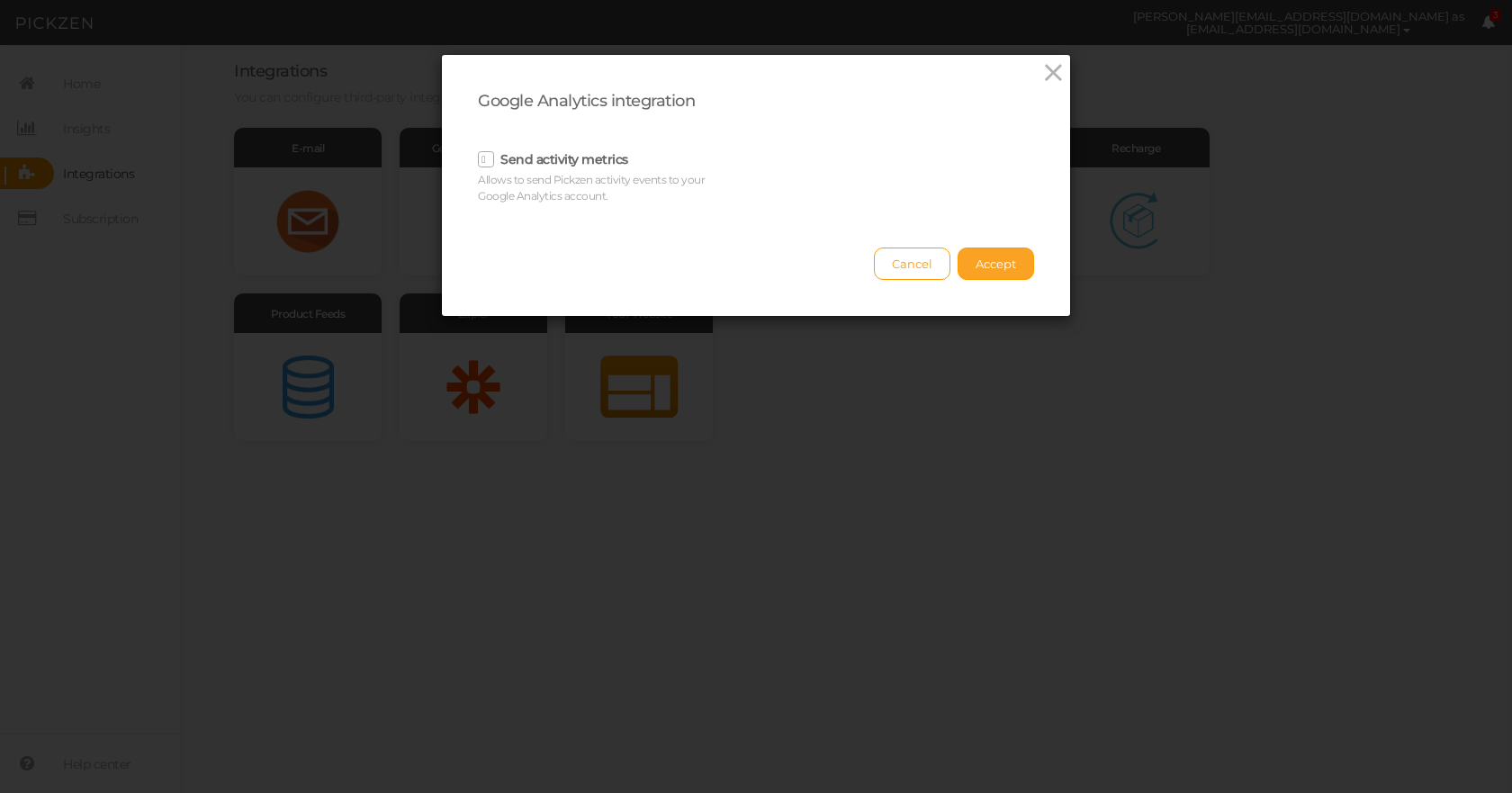
click at [1016, 260] on button "Accept" at bounding box center [996, 264] width 76 height 33
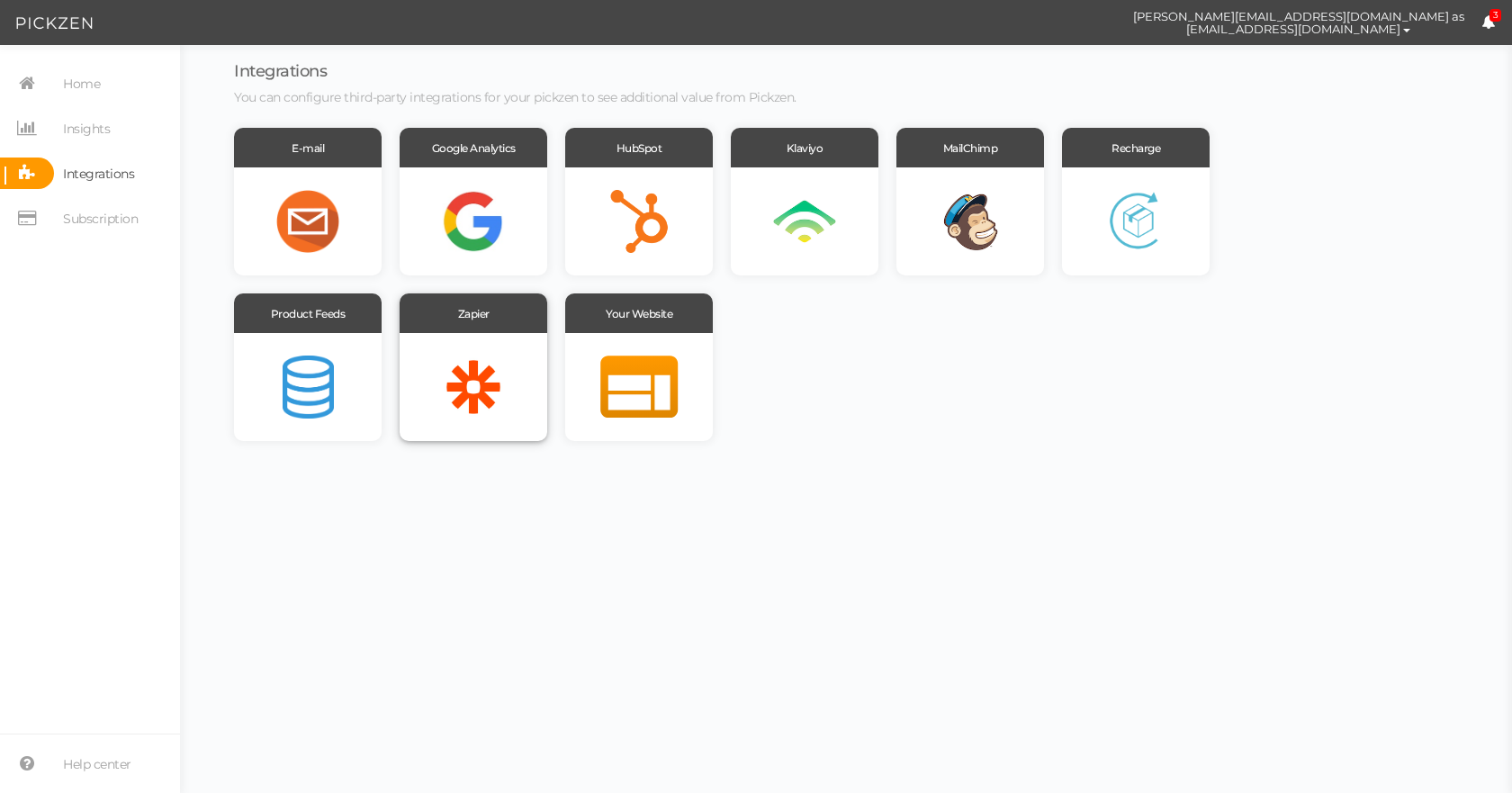
click at [516, 407] on div at bounding box center [473, 386] width 147 height 108
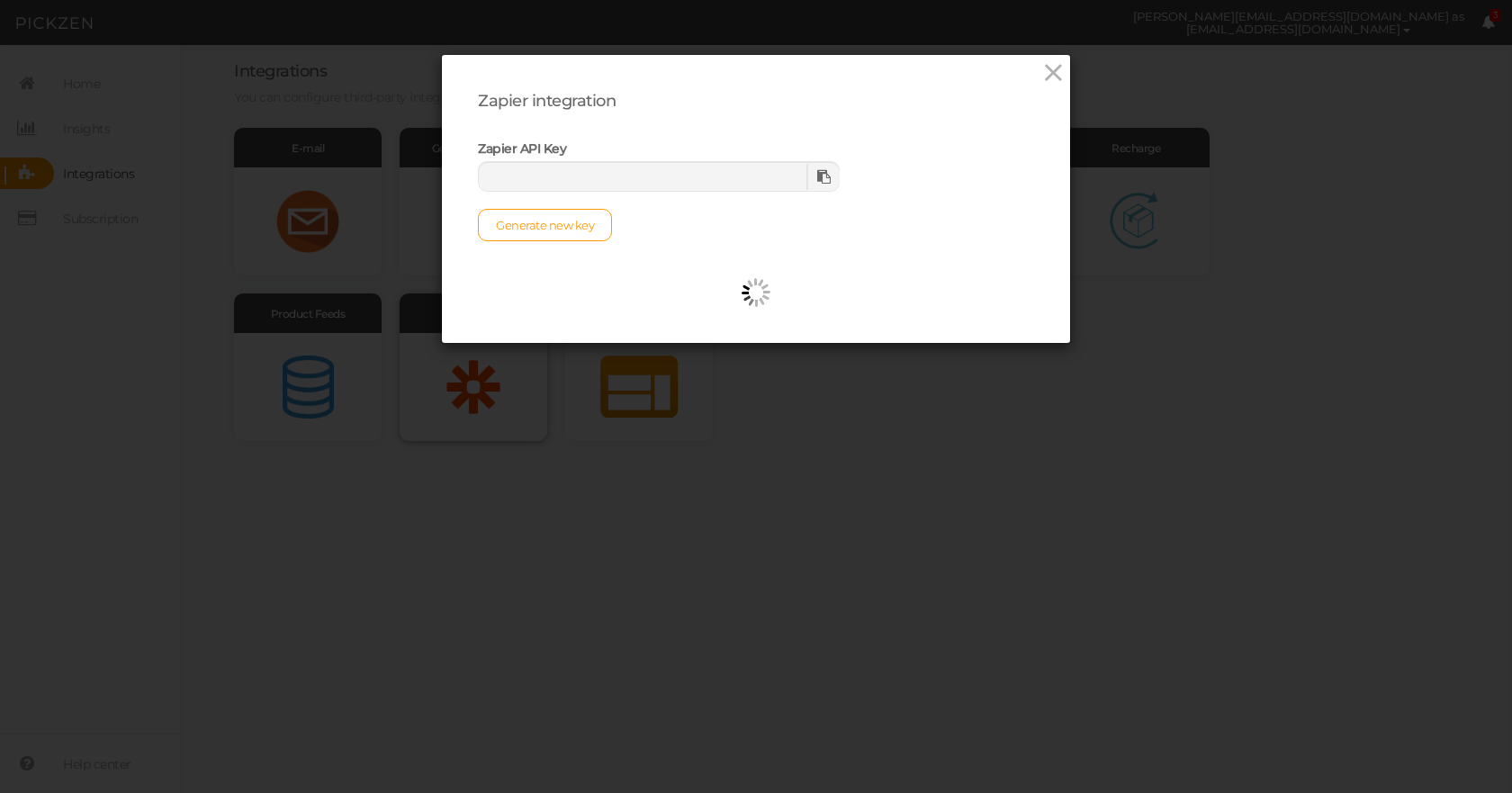
type input "993292fb-dd13-4ed0-9a8b-bc280fb6f752"
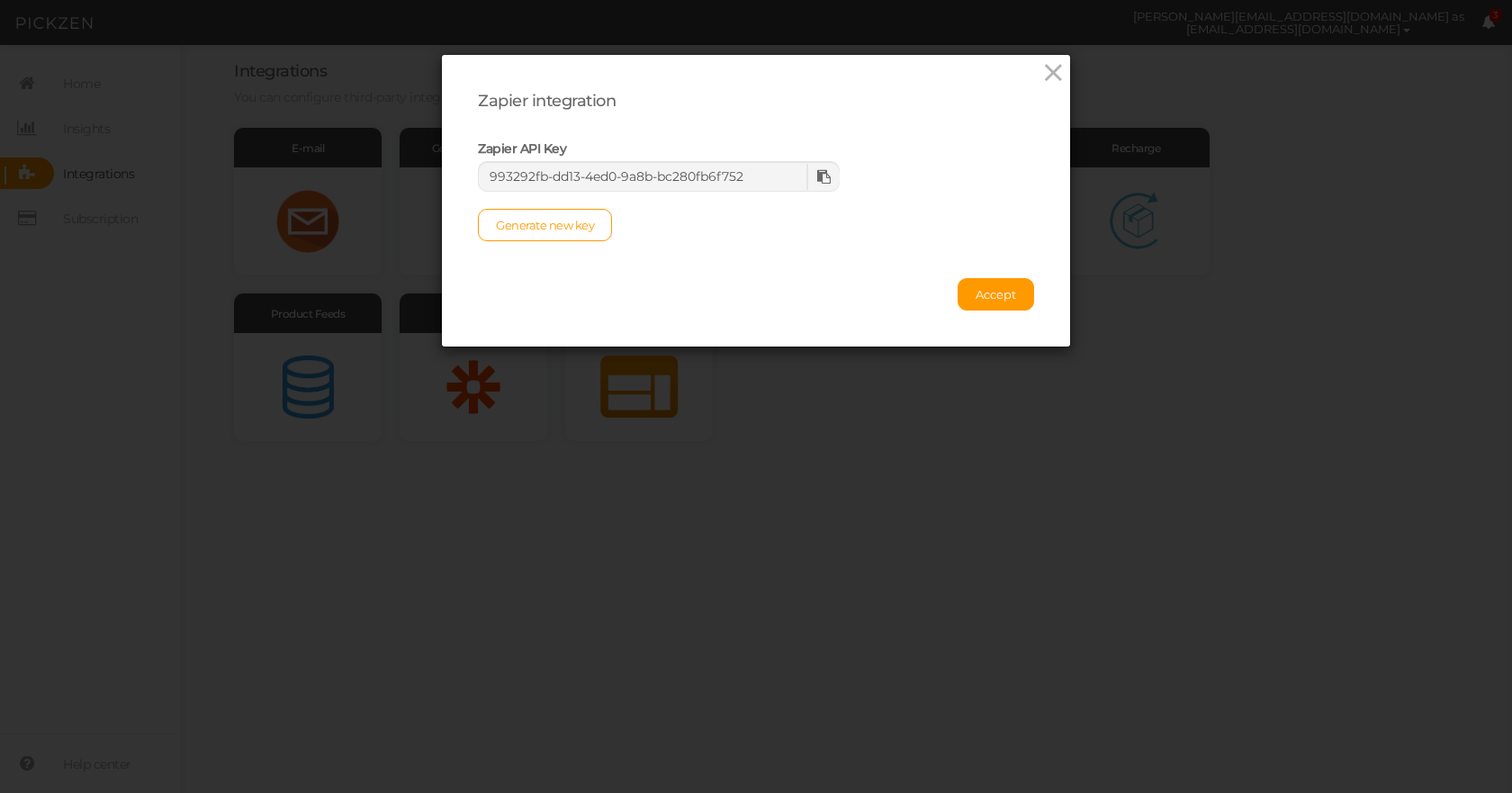
click at [819, 171] on icon at bounding box center [824, 176] width 14 height 14
click at [1048, 81] on icon at bounding box center [1053, 73] width 26 height 27
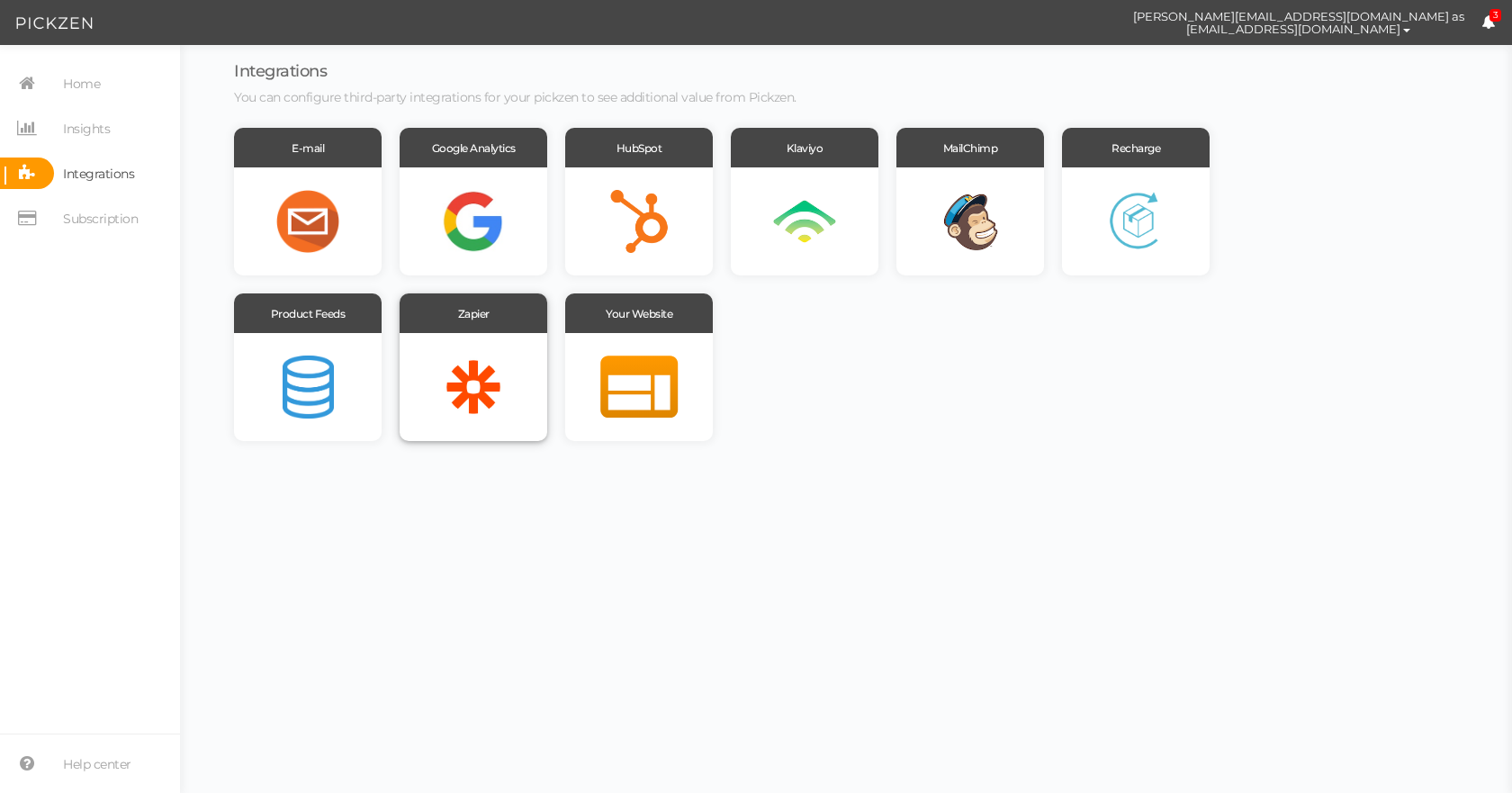
click at [482, 317] on div "Zapier" at bounding box center [473, 314] width 147 height 40
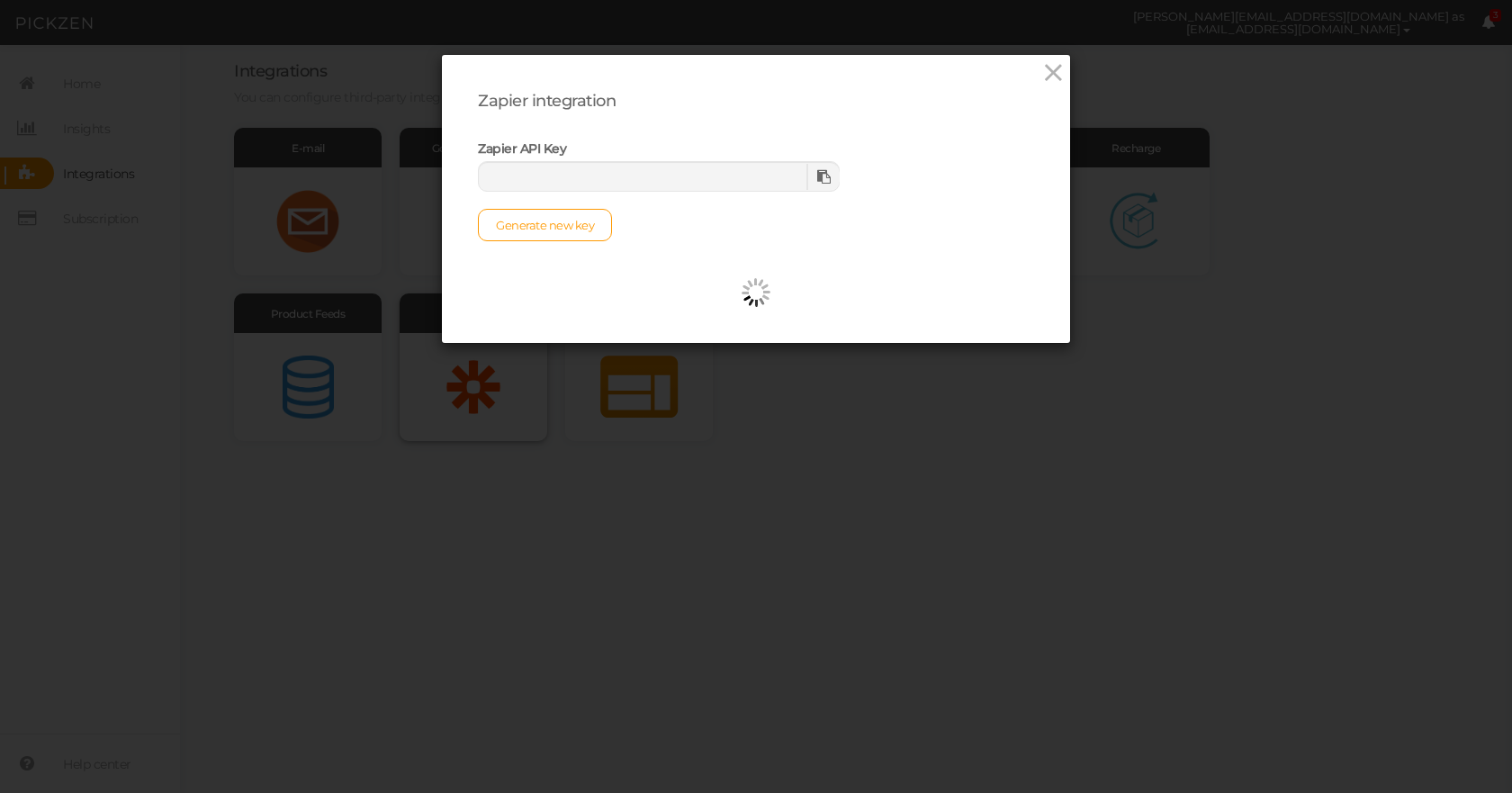
type input "993292fb-dd13-4ed0-9a8b-bc280fb6f752"
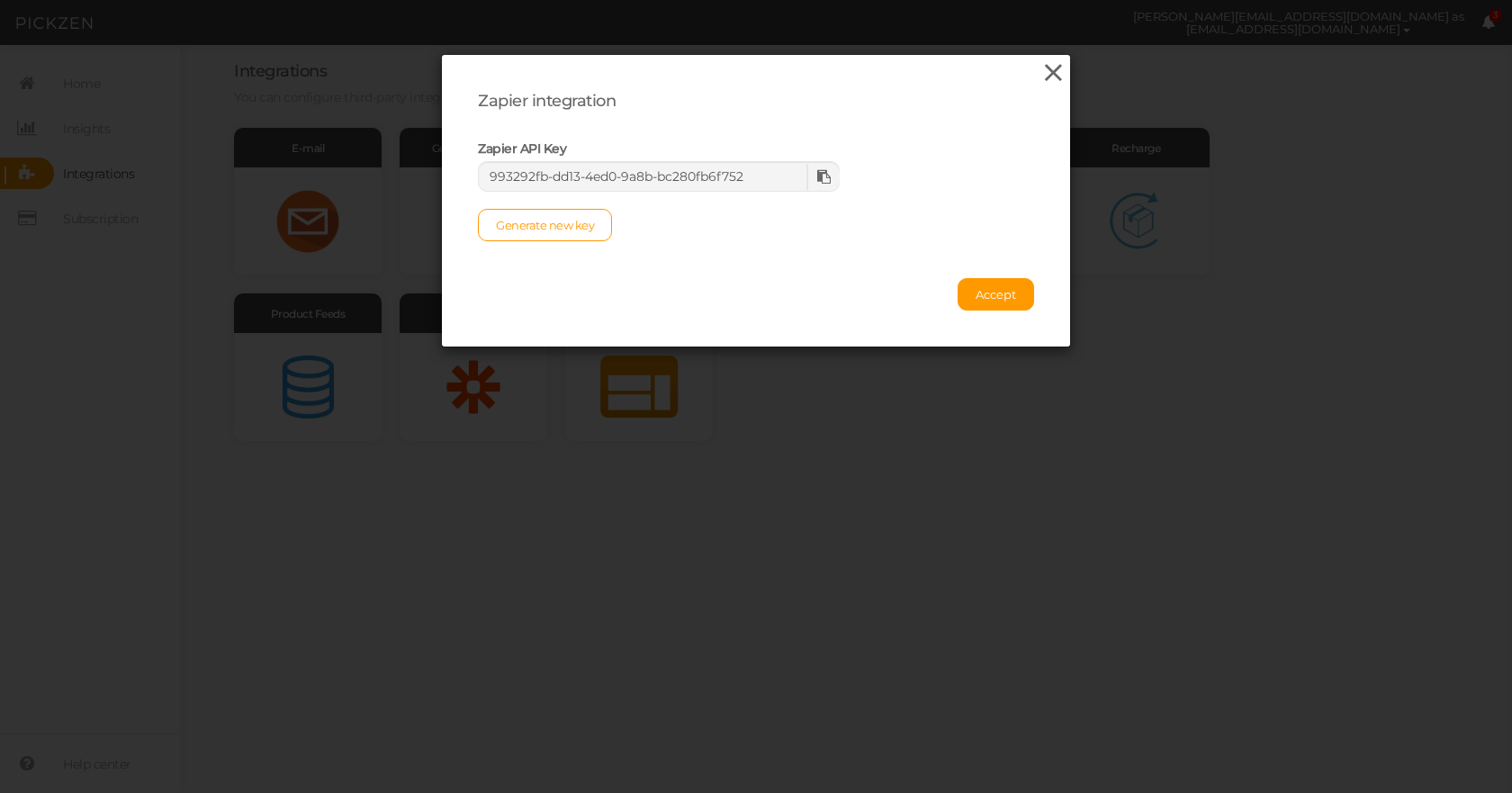
click at [1042, 76] on icon at bounding box center [1053, 73] width 26 height 27
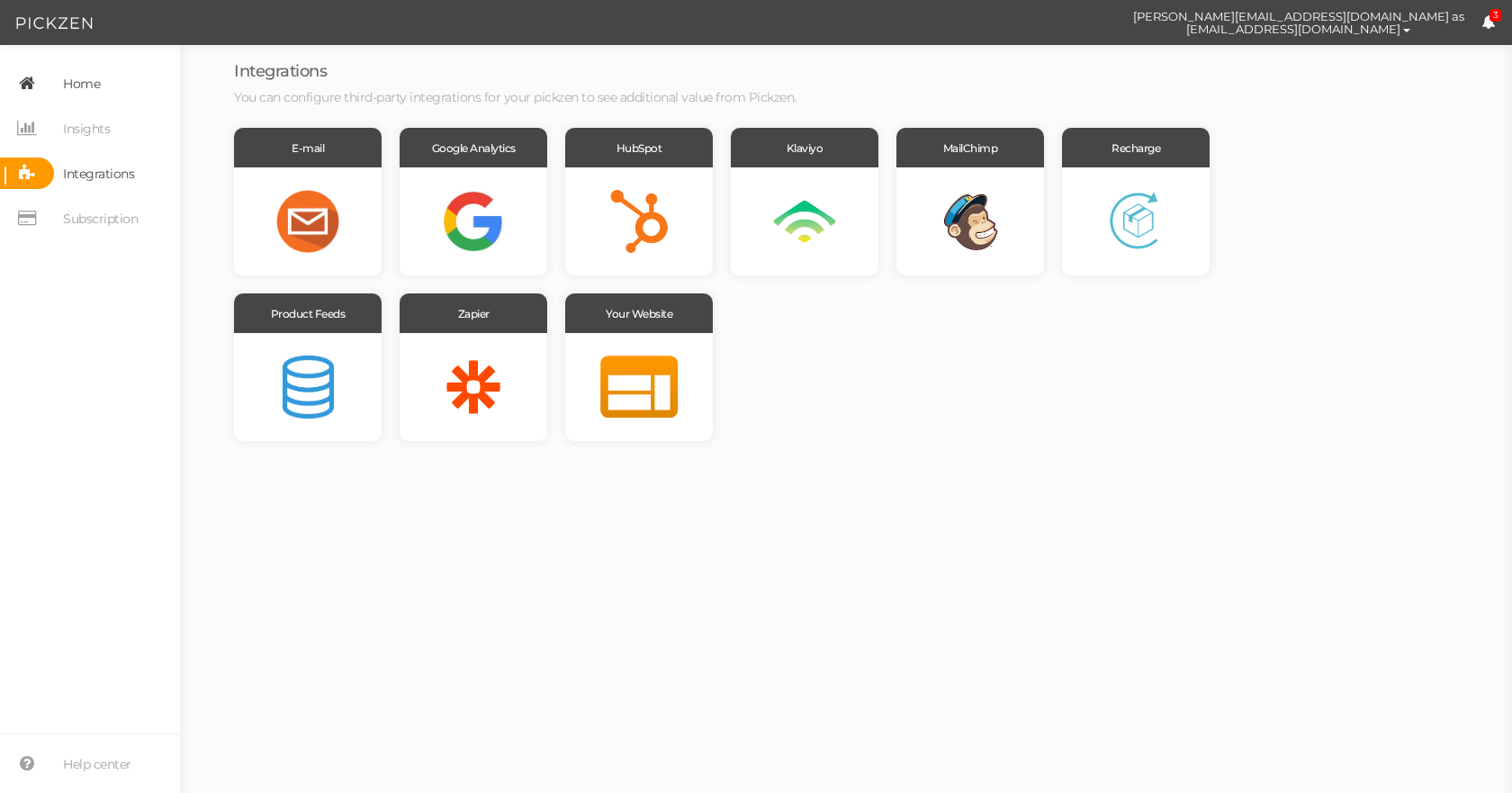
drag, startPoint x: 79, startPoint y: 78, endPoint x: 10, endPoint y: 85, distance: 69.4
click at [10, 85] on icon at bounding box center [26, 83] width 54 height 32
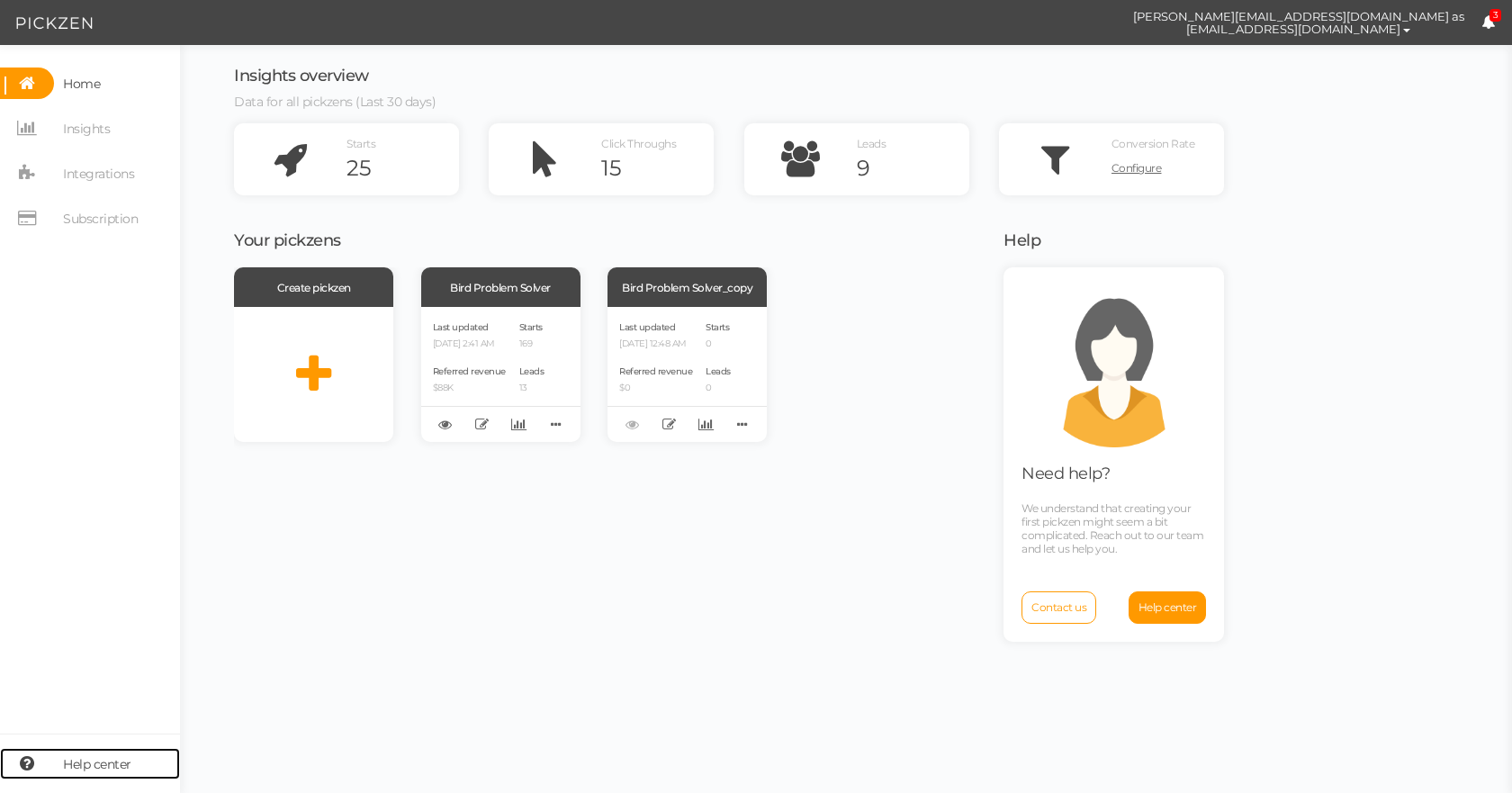
click at [38, 764] on icon at bounding box center [26, 763] width 54 height 32
